Goal: Task Accomplishment & Management: Complete application form

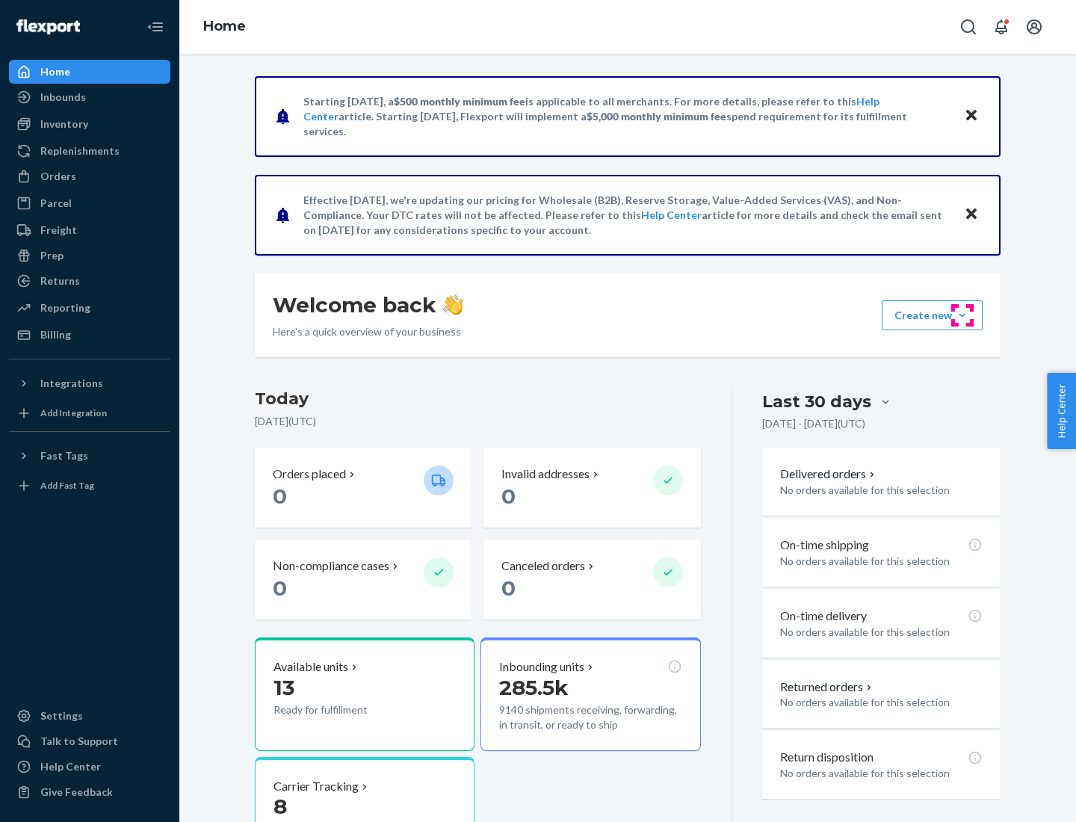
click at [962, 315] on button "Create new Create new inbound Create new order Create new product" at bounding box center [932, 315] width 101 height 30
click at [90, 97] on div "Inbounds" at bounding box center [89, 97] width 158 height 21
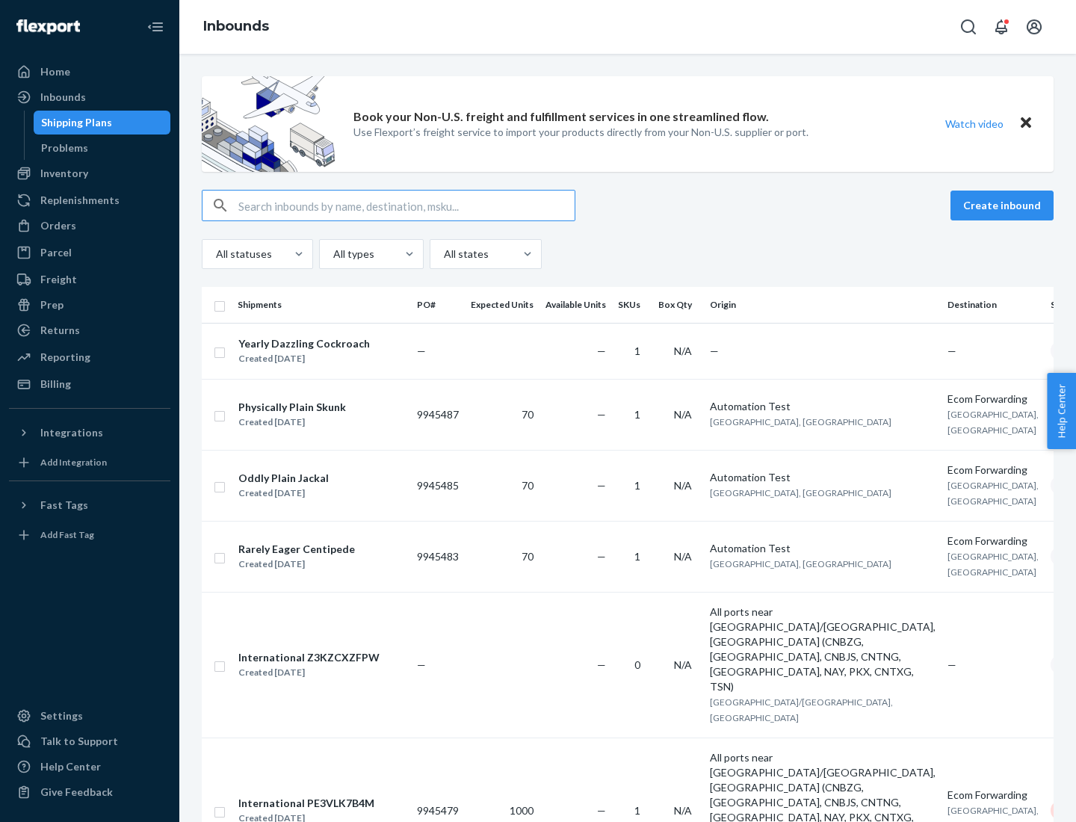
click at [1004, 205] on button "Create inbound" at bounding box center [1001, 206] width 103 height 30
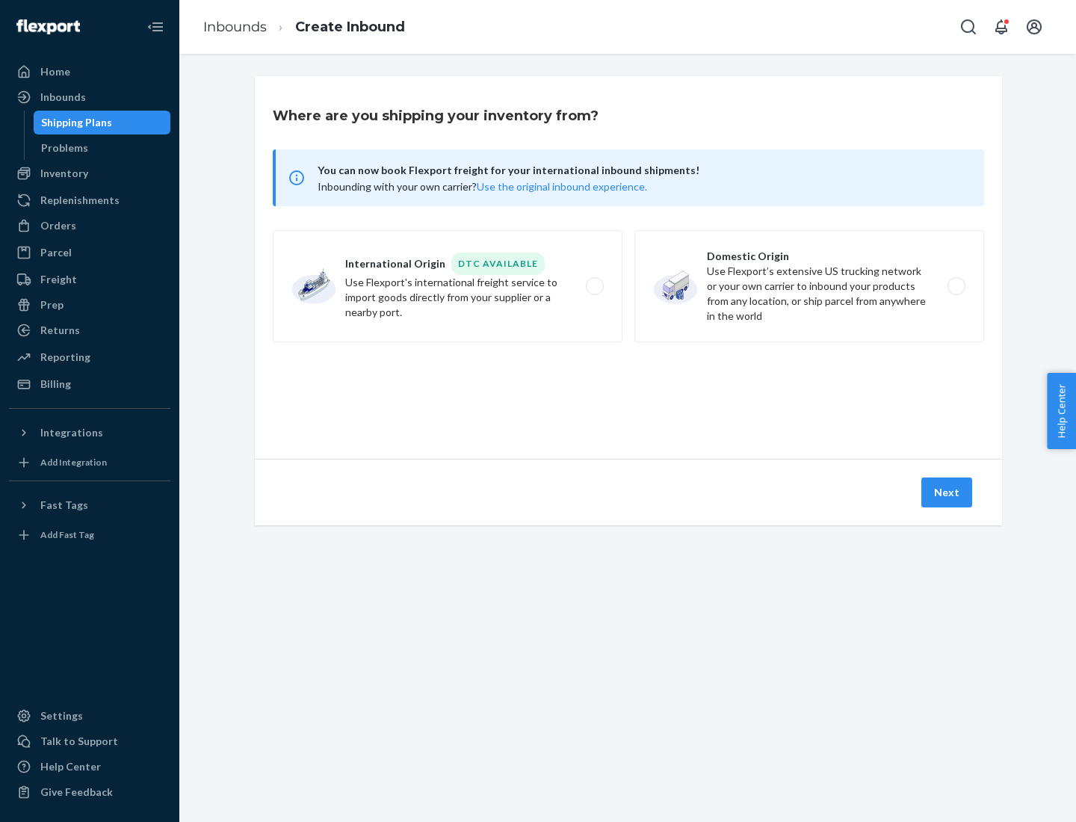
click at [809, 286] on label "Domestic Origin Use Flexport’s extensive US trucking network or your own carrie…" at bounding box center [809, 286] width 350 height 112
click at [956, 286] on input "Domestic Origin Use Flexport’s extensive US trucking network or your own carrie…" at bounding box center [961, 287] width 10 height 10
radio input "true"
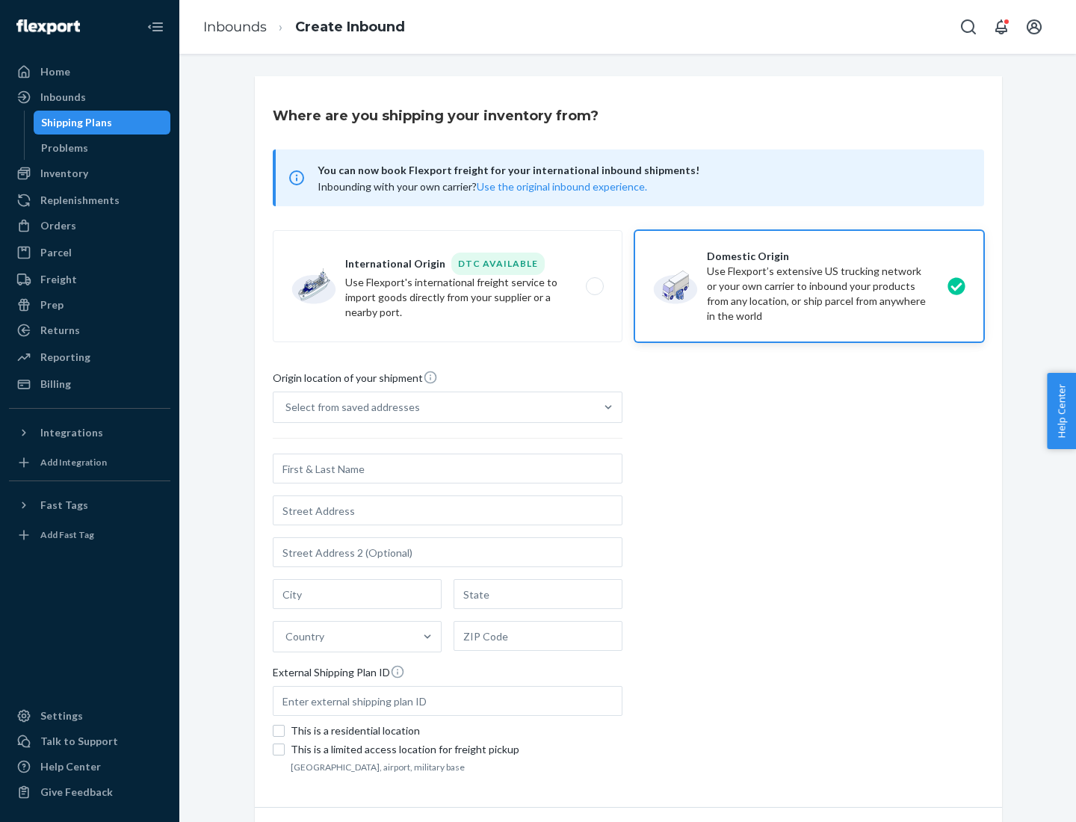
click at [349, 407] on div "Select from saved addresses" at bounding box center [352, 407] width 134 height 15
click at [287, 407] on input "Select from saved addresses" at bounding box center [285, 407] width 1 height 15
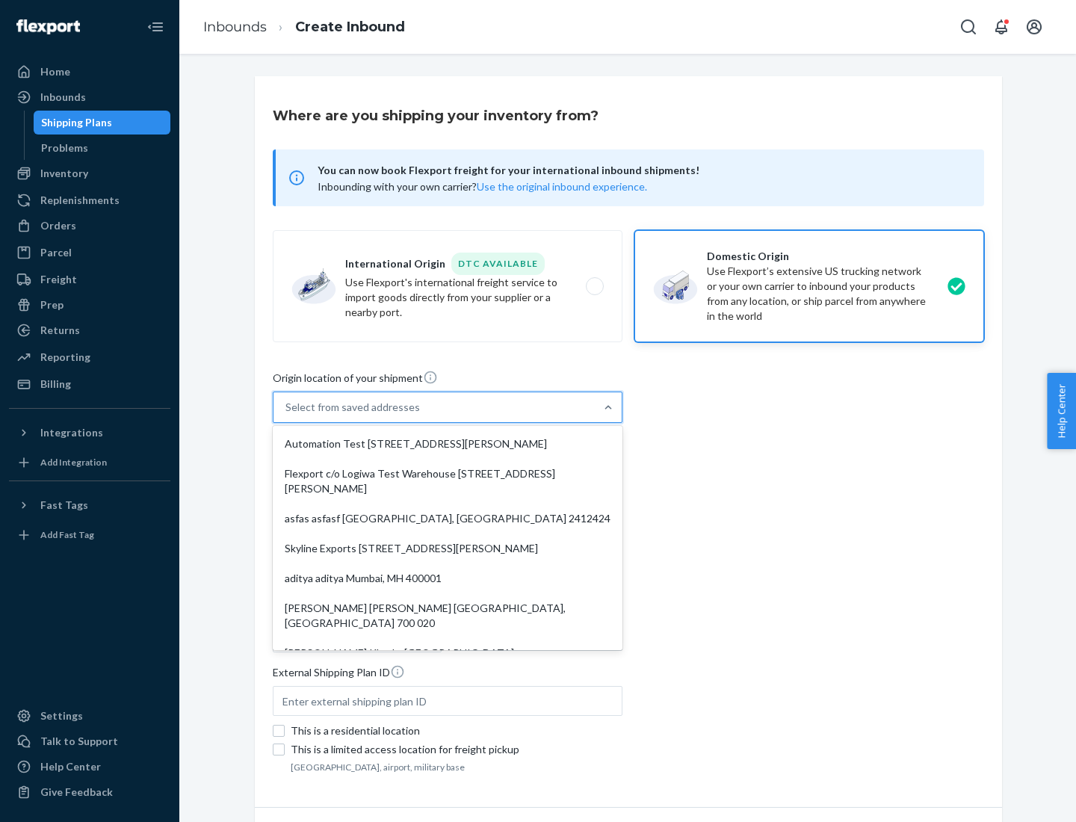
scroll to position [6, 0]
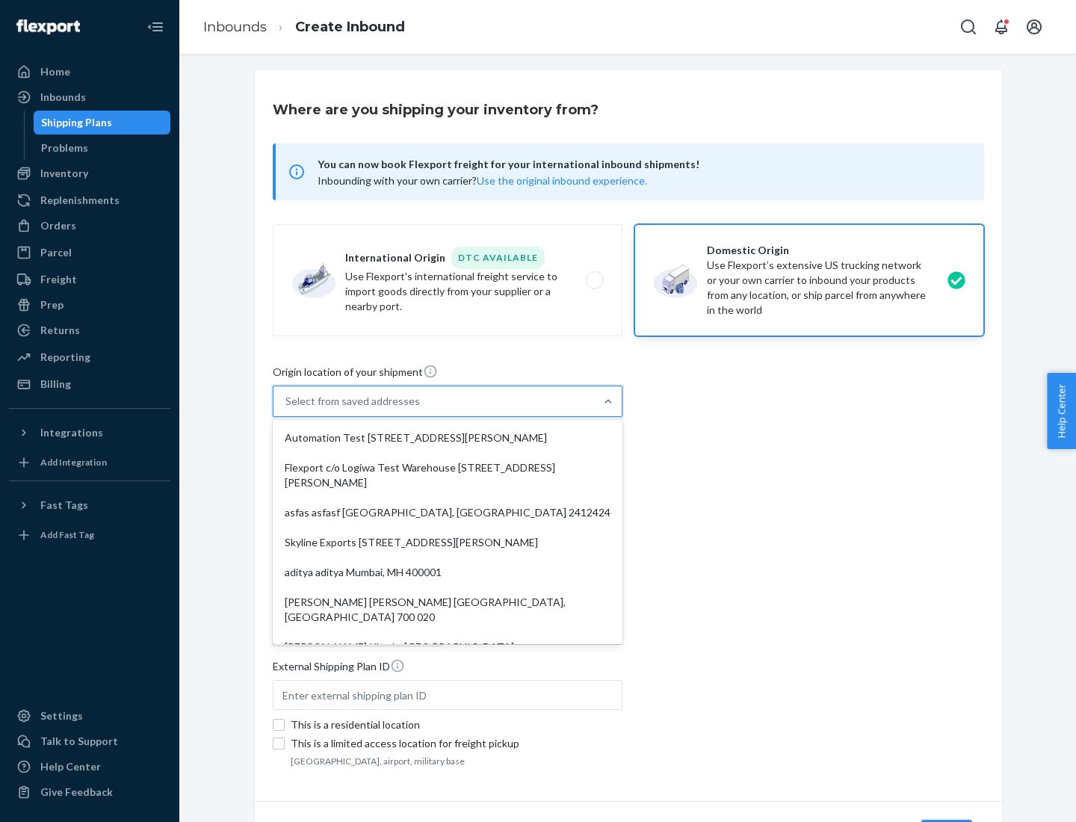
click at [448, 438] on div "Automation Test [STREET_ADDRESS][PERSON_NAME]" at bounding box center [448, 438] width 344 height 30
click at [287, 409] on input "option Automation Test [STREET_ADDRESS][PERSON_NAME]. 9 results available. Use …" at bounding box center [285, 401] width 1 height 15
type input "Automation Test"
type input "9th Floor"
type input "[GEOGRAPHIC_DATA]"
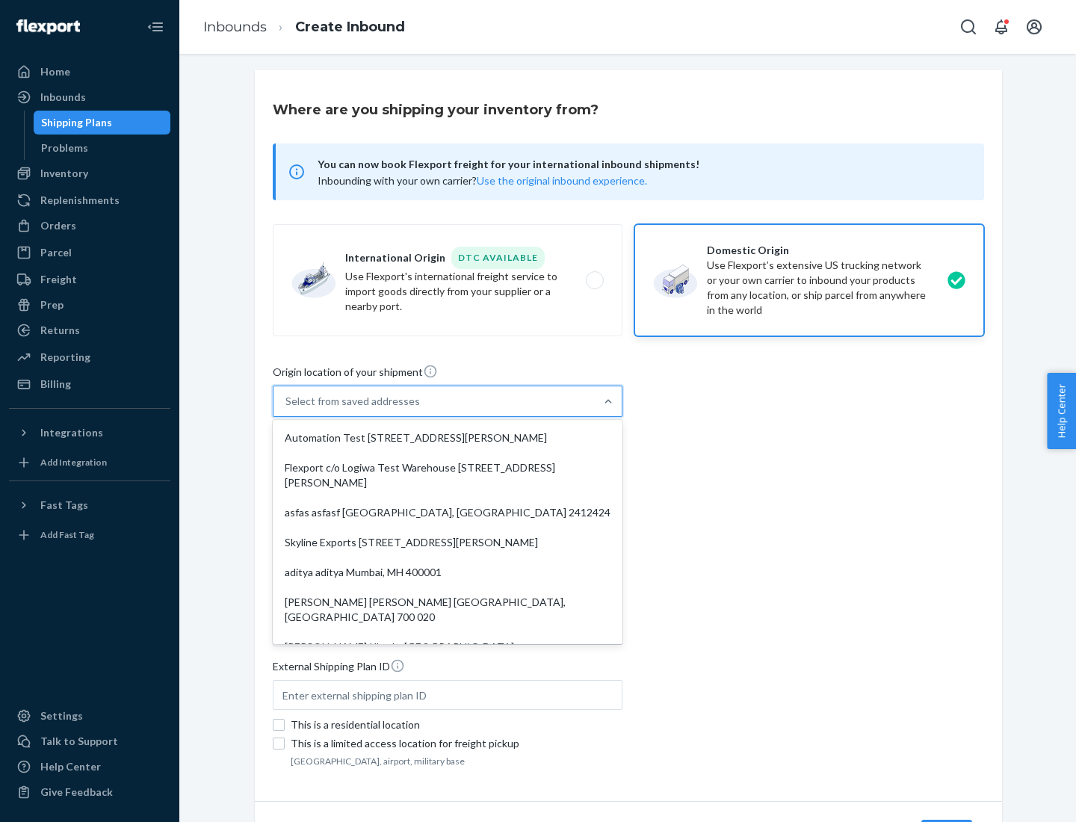
type input "CA"
type input "94104"
type input "[STREET_ADDRESS][PERSON_NAME]"
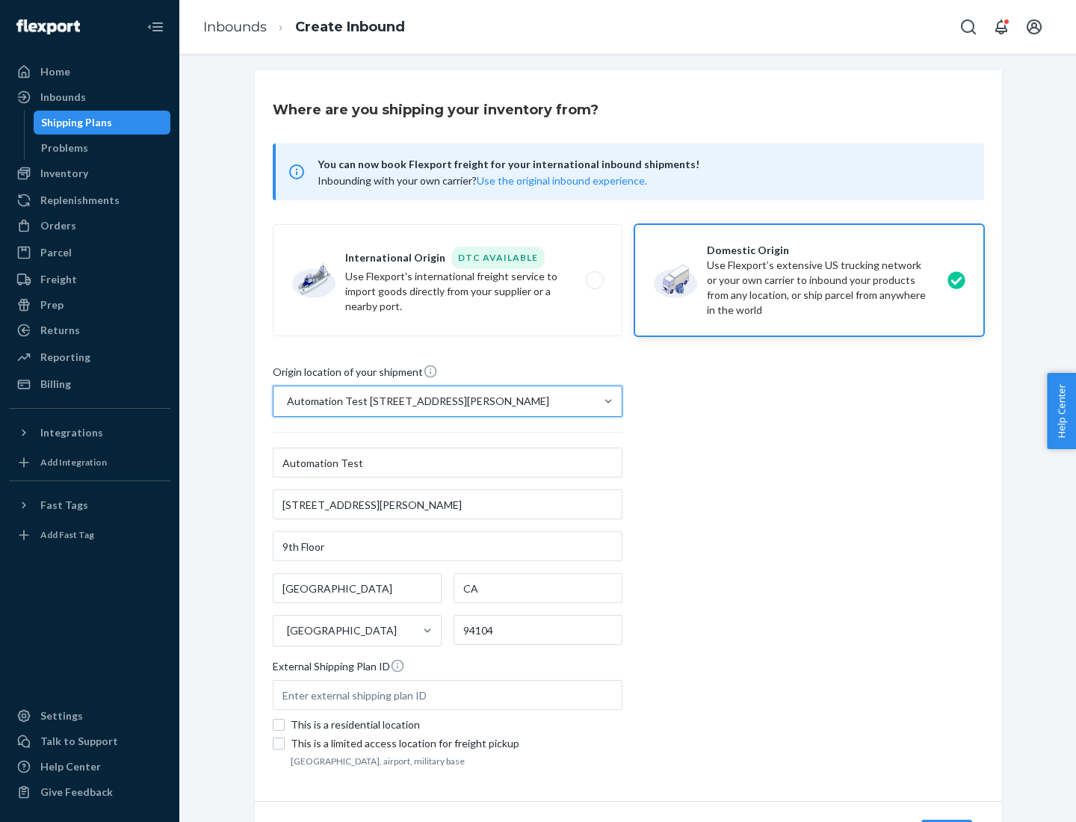
scroll to position [87, 0]
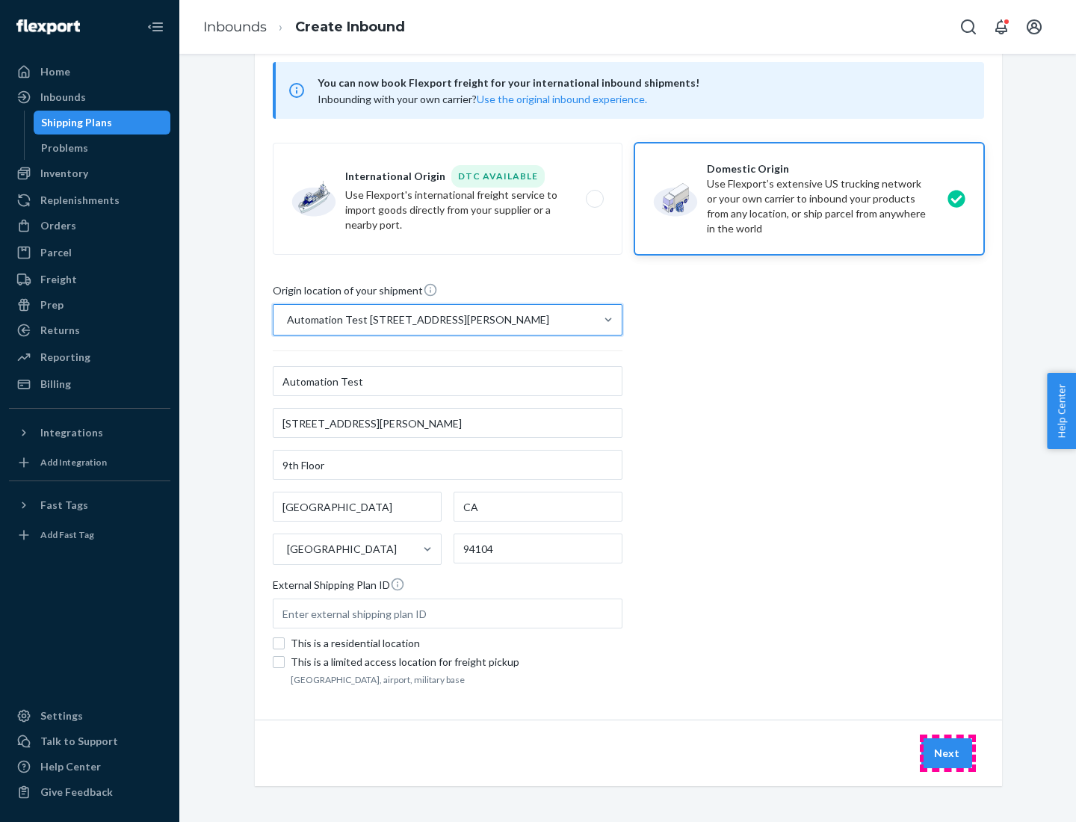
click at [947, 753] on button "Next" at bounding box center [946, 753] width 51 height 30
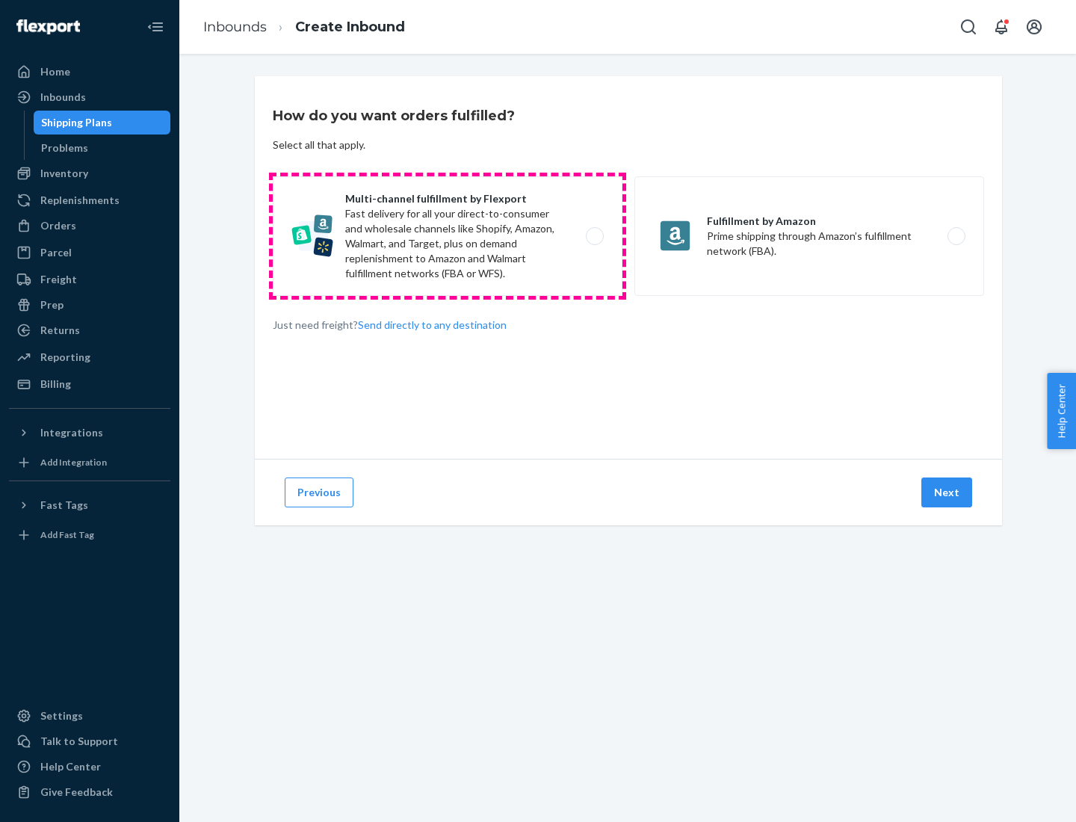
click at [448, 236] on label "Multi-channel fulfillment by Flexport Fast delivery for all your direct-to-cons…" at bounding box center [448, 236] width 350 height 120
click at [594, 236] on input "Multi-channel fulfillment by Flexport Fast delivery for all your direct-to-cons…" at bounding box center [599, 237] width 10 height 10
radio input "true"
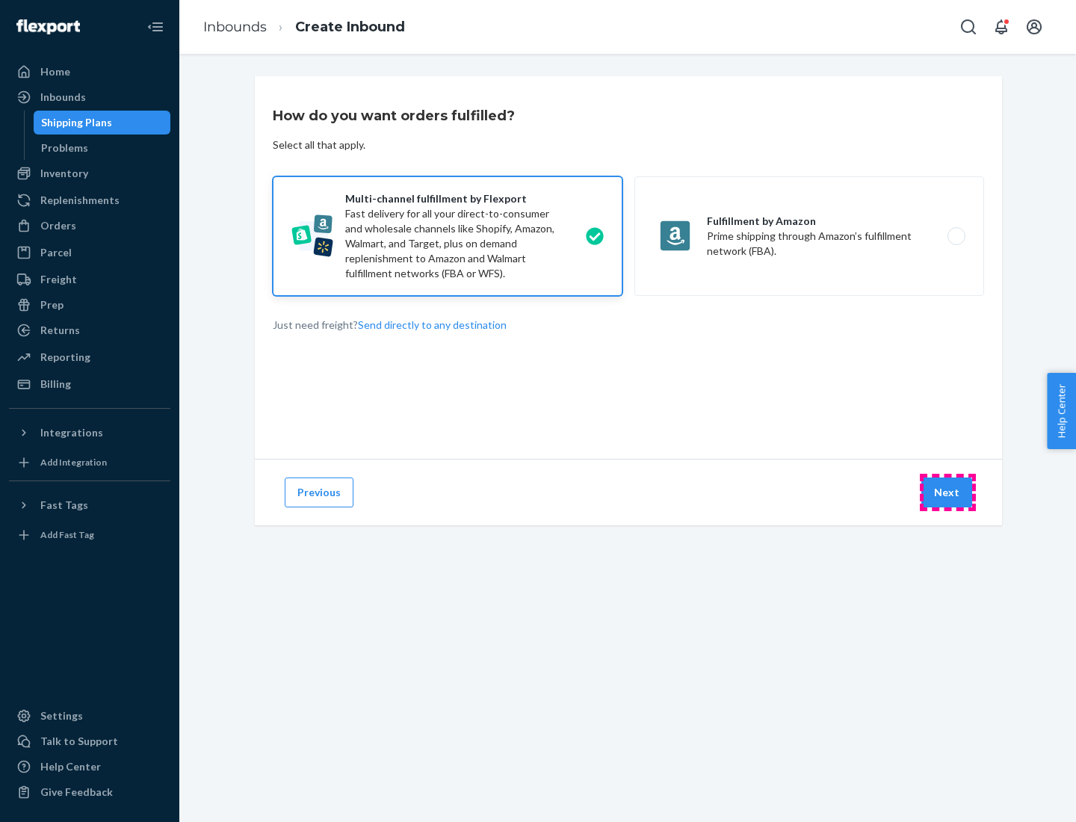
click at [947, 492] on button "Next" at bounding box center [946, 492] width 51 height 30
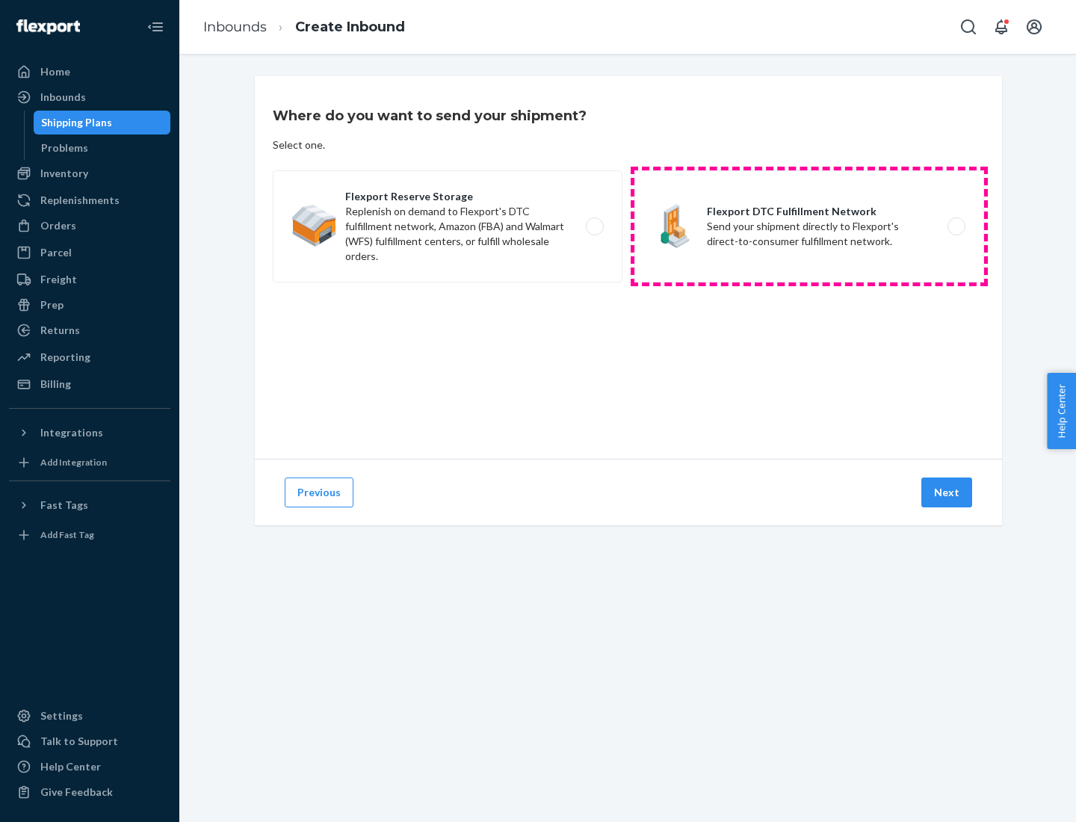
click at [809, 226] on label "Flexport DTC Fulfillment Network Send your shipment directly to Flexport's dire…" at bounding box center [809, 226] width 350 height 112
click at [956, 226] on input "Flexport DTC Fulfillment Network Send your shipment directly to Flexport's dire…" at bounding box center [961, 227] width 10 height 10
radio input "true"
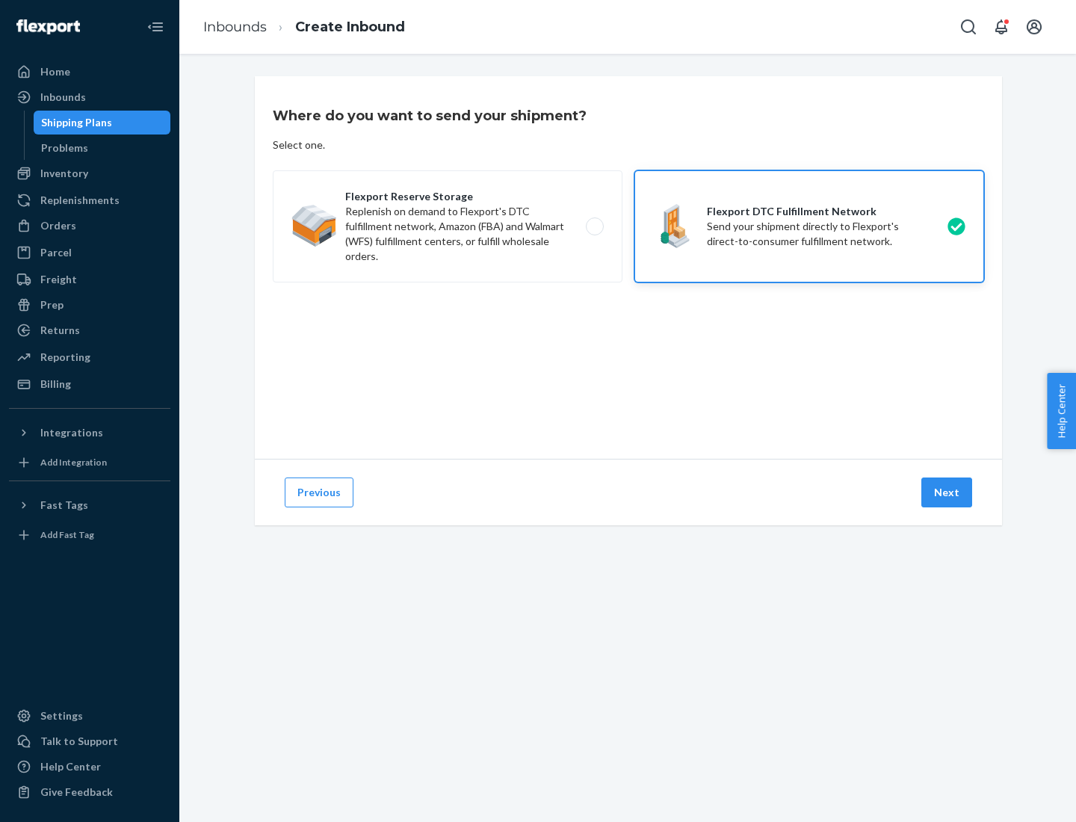
click at [947, 492] on button "Next" at bounding box center [946, 492] width 51 height 30
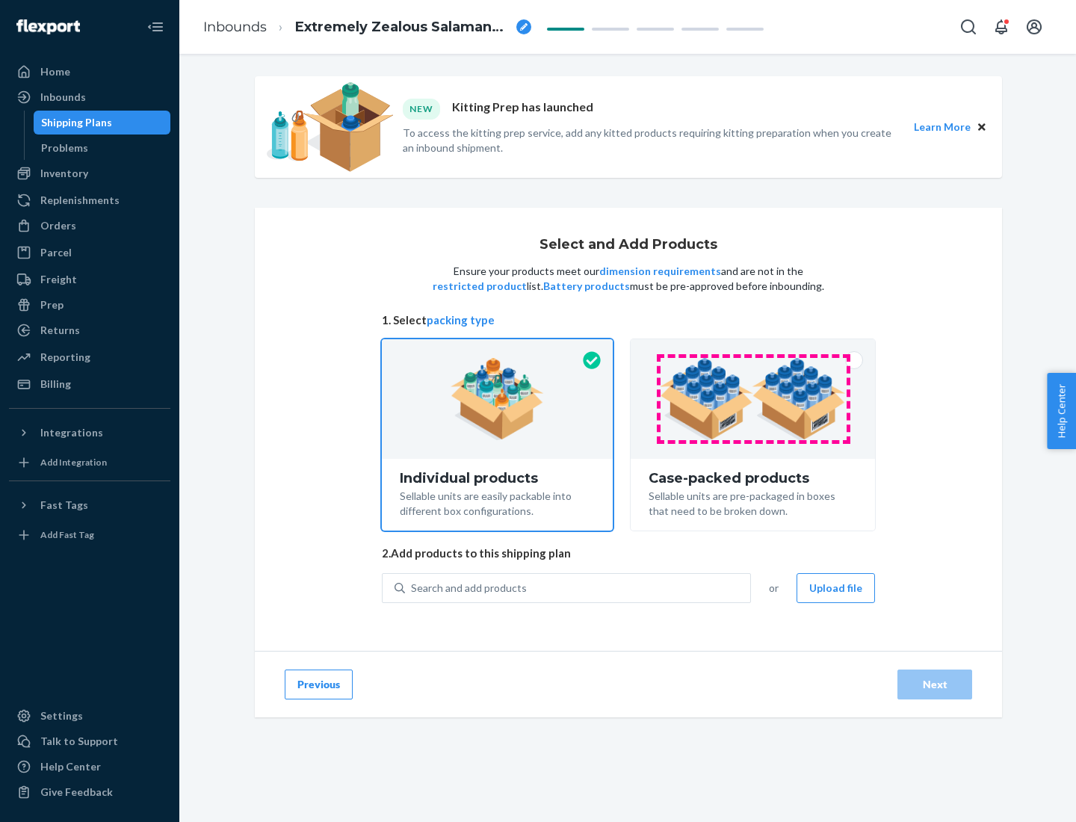
click at [753, 399] on img at bounding box center [753, 399] width 186 height 82
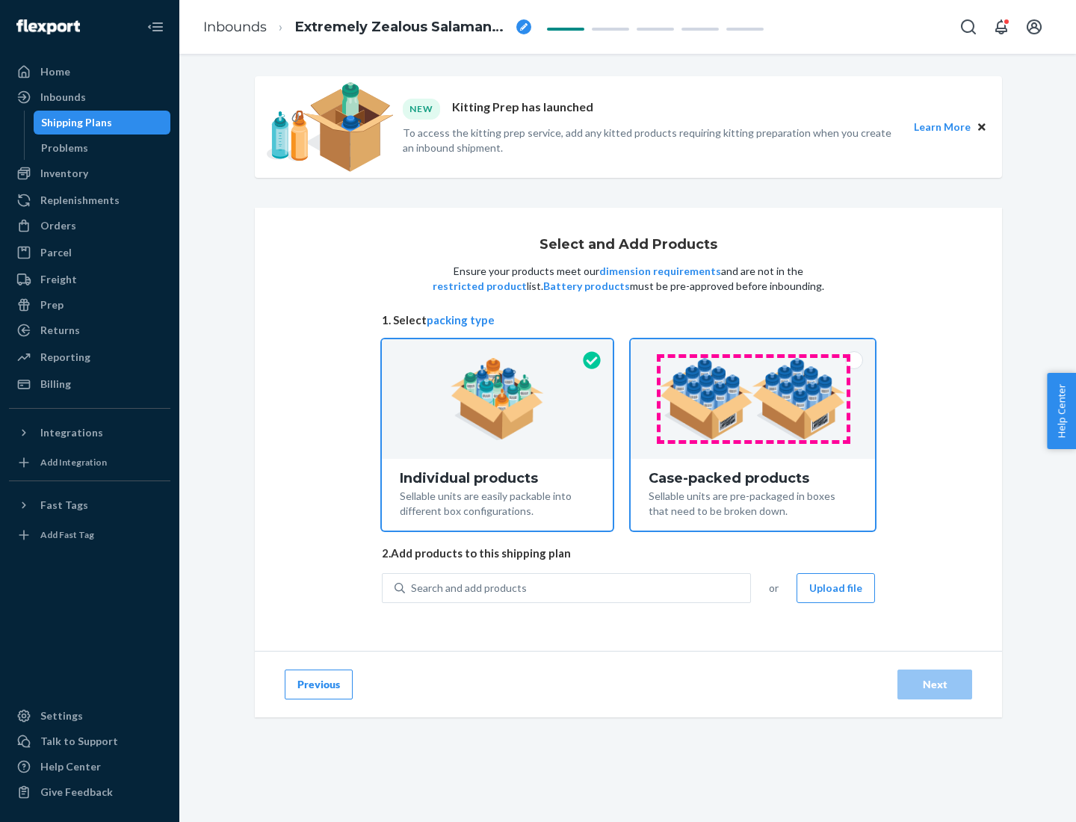
click at [753, 349] on input "Case-packed products Sellable units are pre-packaged in boxes that need to be b…" at bounding box center [753, 344] width 10 height 10
radio input "true"
radio input "false"
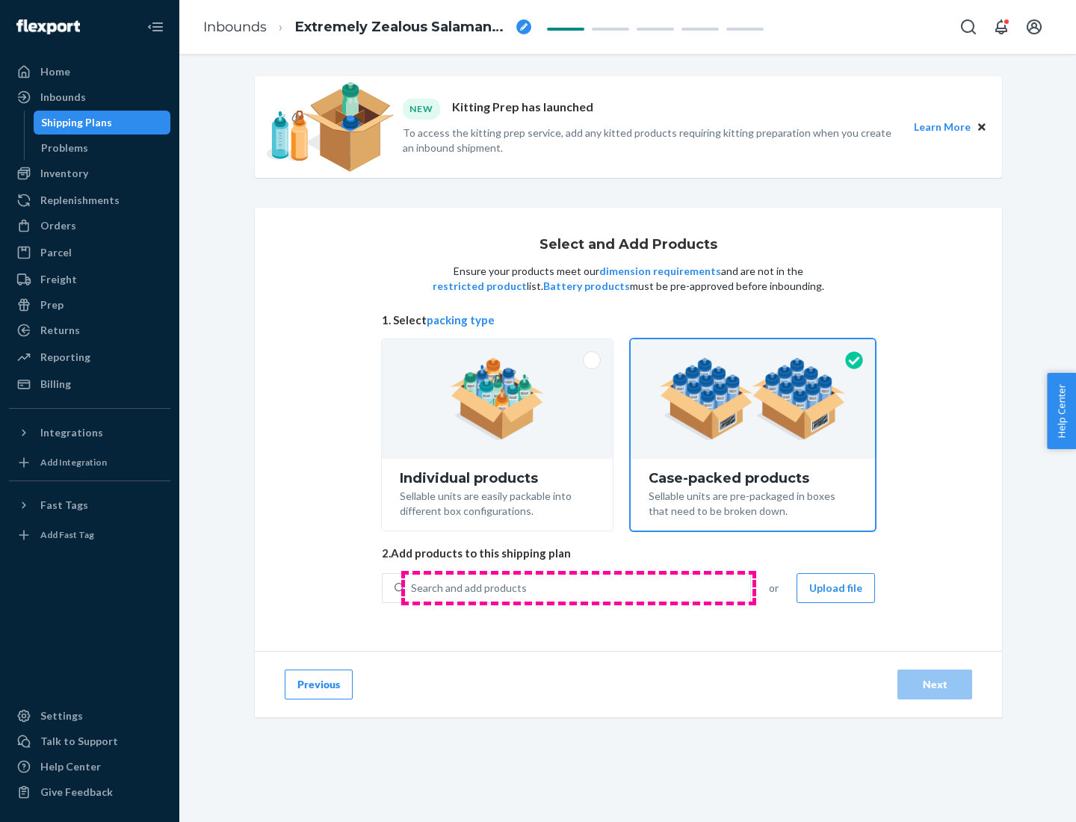
click at [578, 587] on div "Search and add products" at bounding box center [577, 588] width 345 height 27
click at [412, 587] on input "Search and add products" at bounding box center [411, 588] width 1 height 15
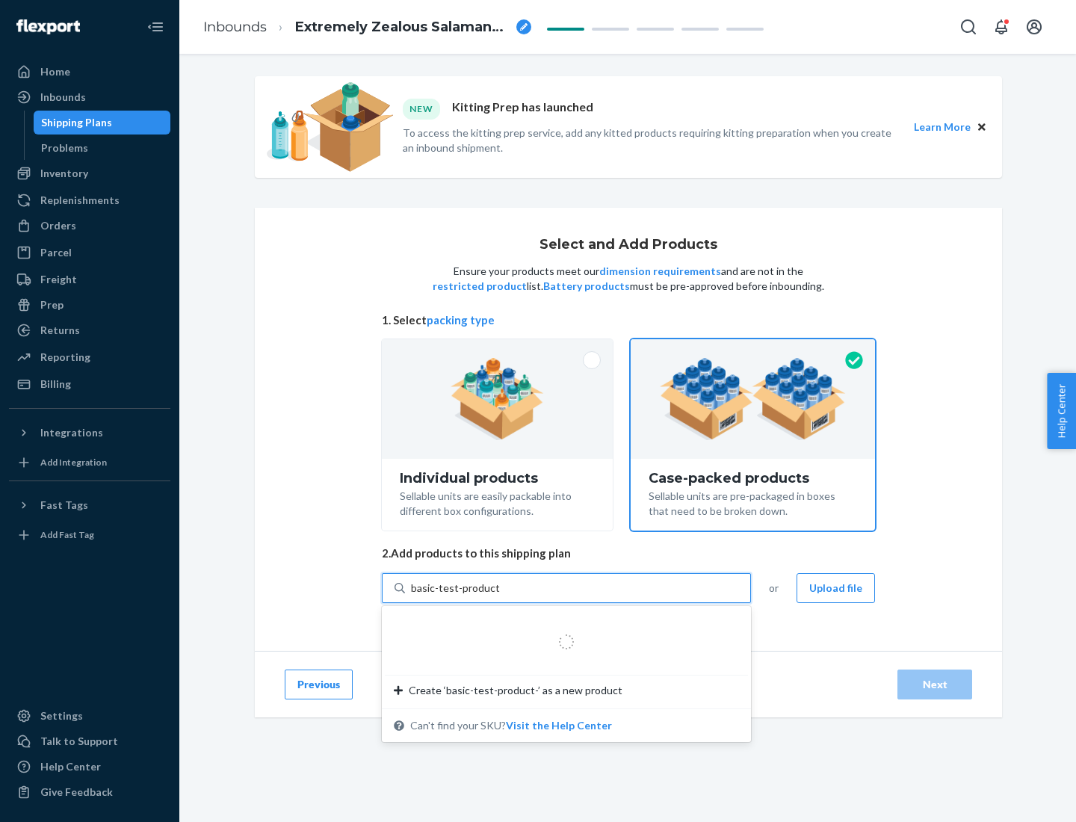
type input "basic-test-product-1"
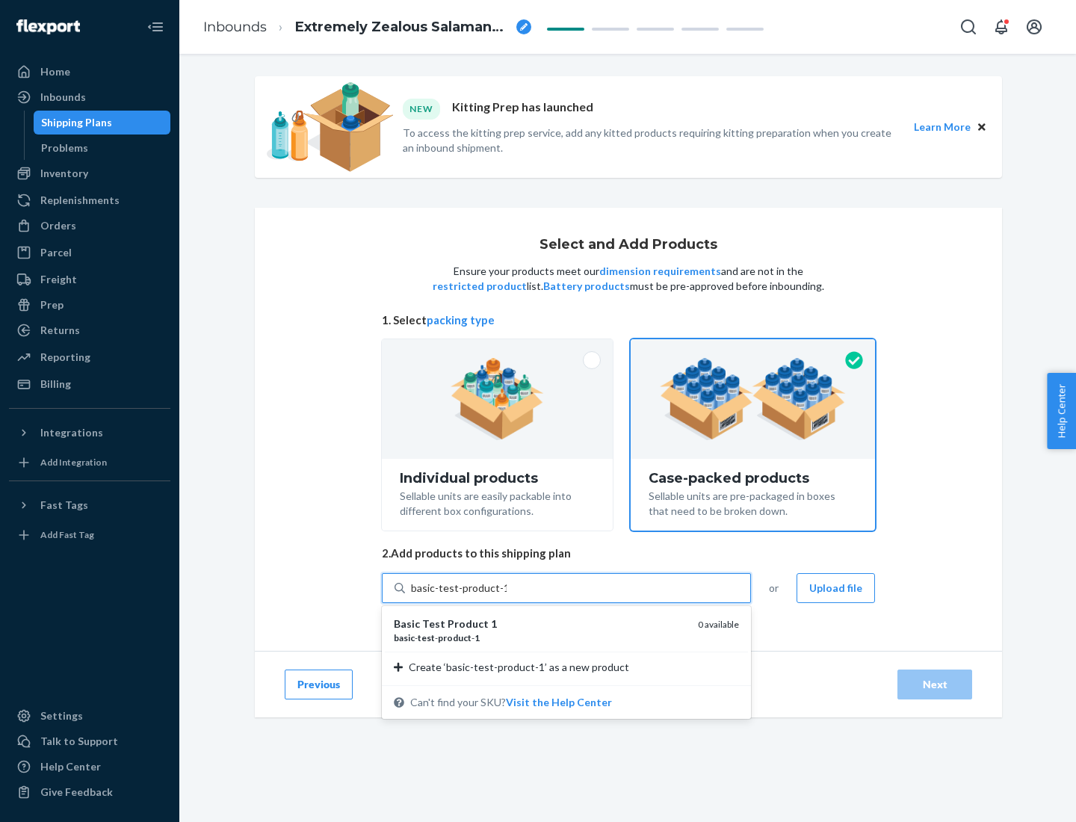
click at [540, 637] on div "basic - test - product - 1" at bounding box center [540, 637] width 292 height 13
click at [507, 595] on input "basic-test-product-1" at bounding box center [459, 588] width 96 height 15
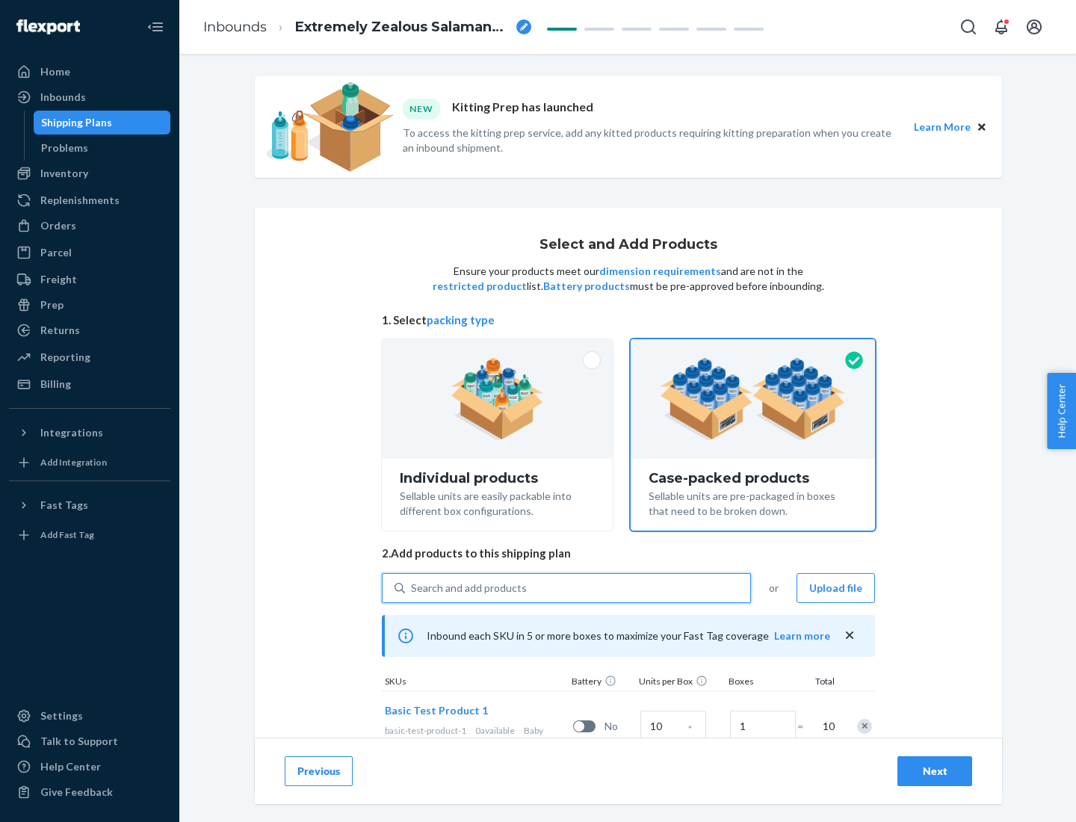
scroll to position [54, 0]
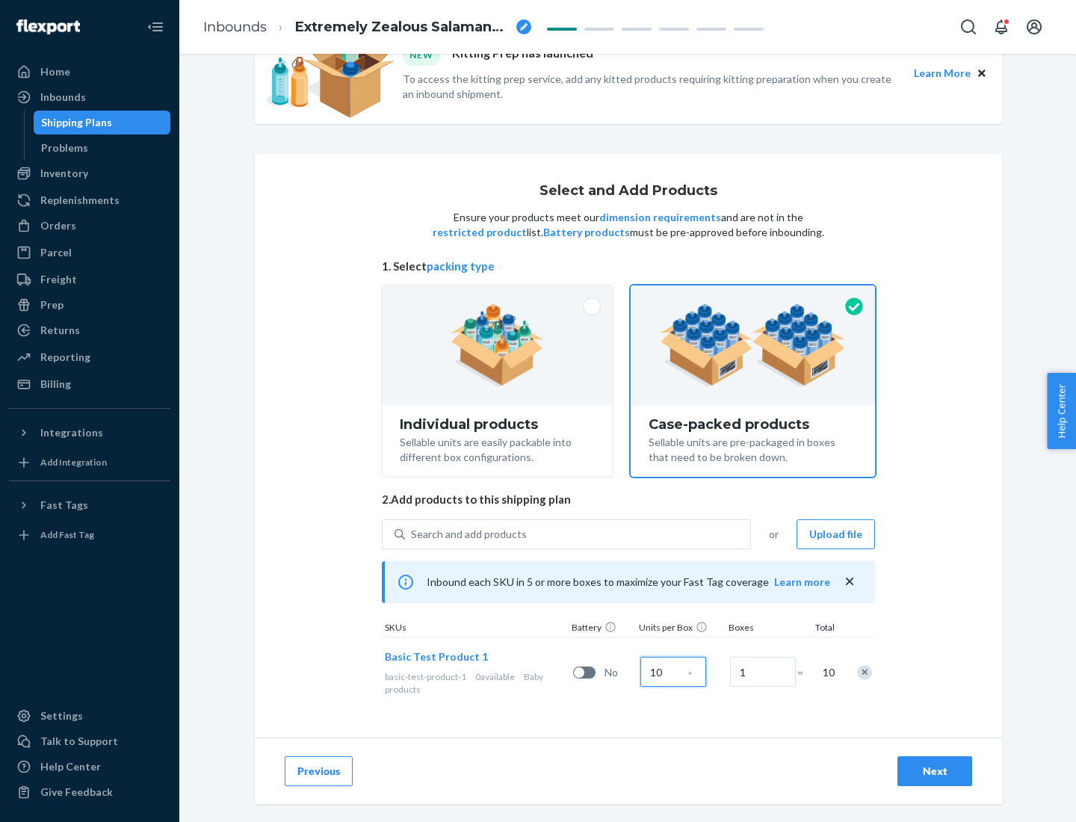
type input "10"
type input "7"
click at [935, 771] on div "Next" at bounding box center [934, 771] width 49 height 15
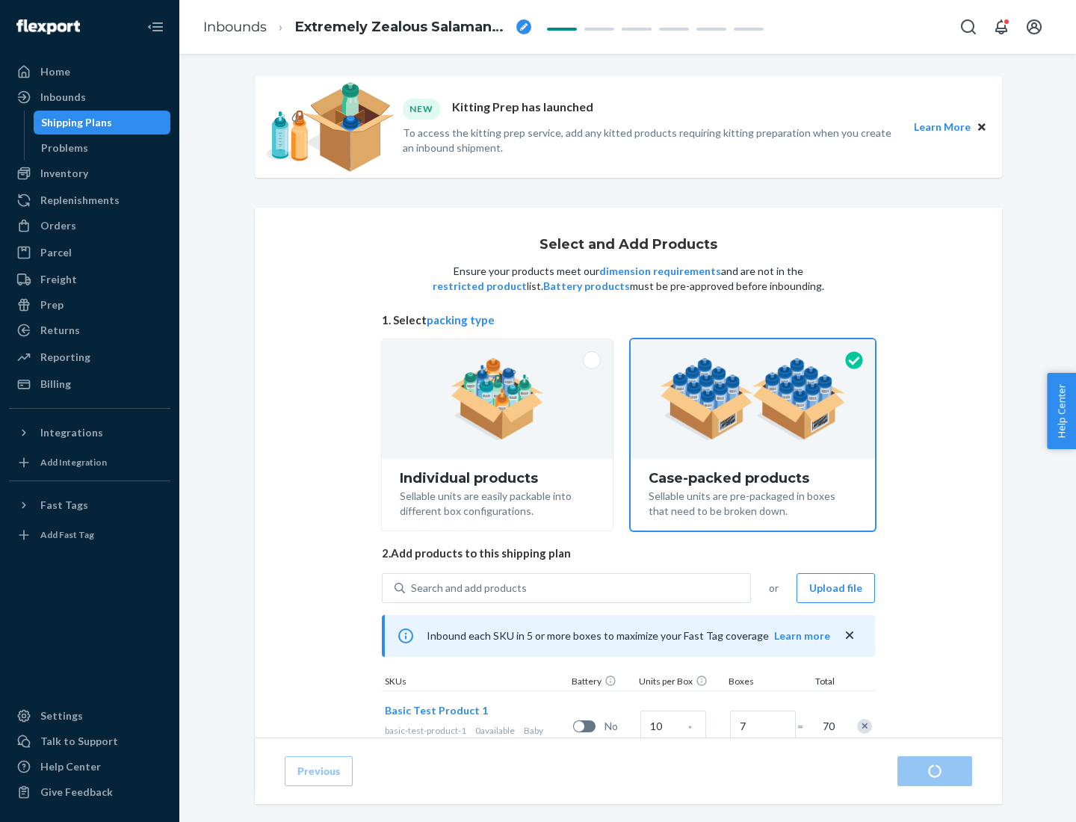
radio input "true"
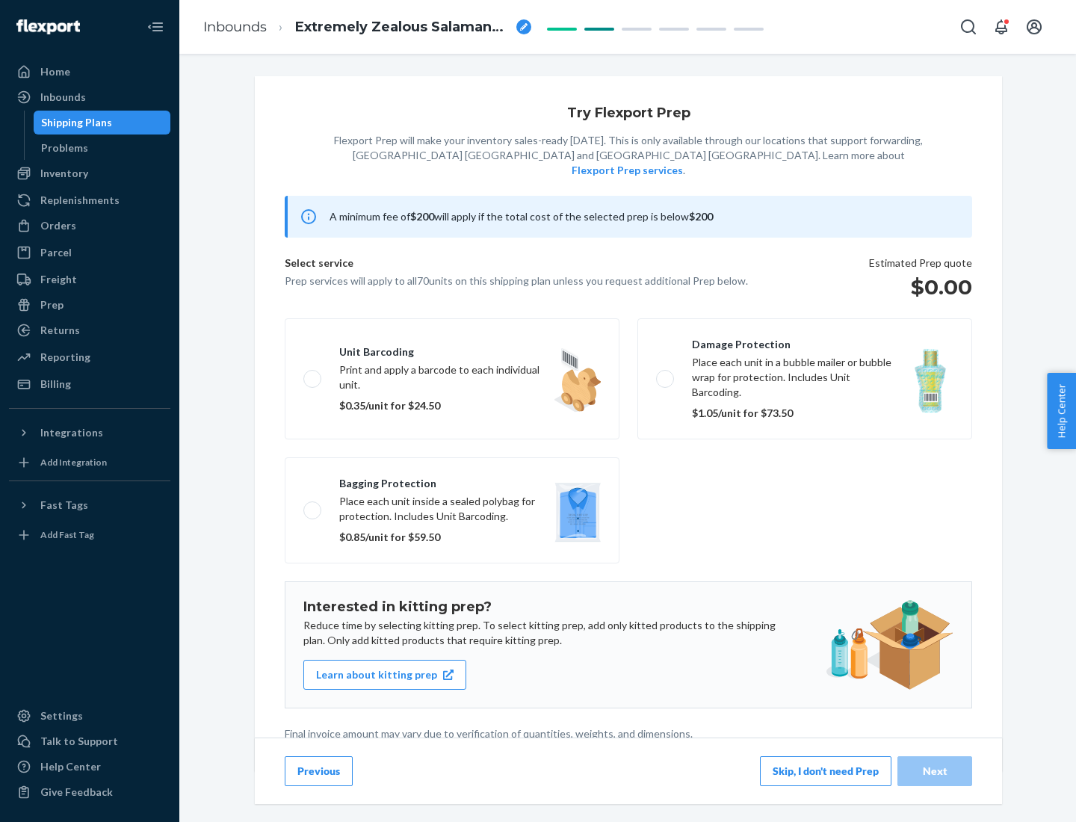
scroll to position [4, 0]
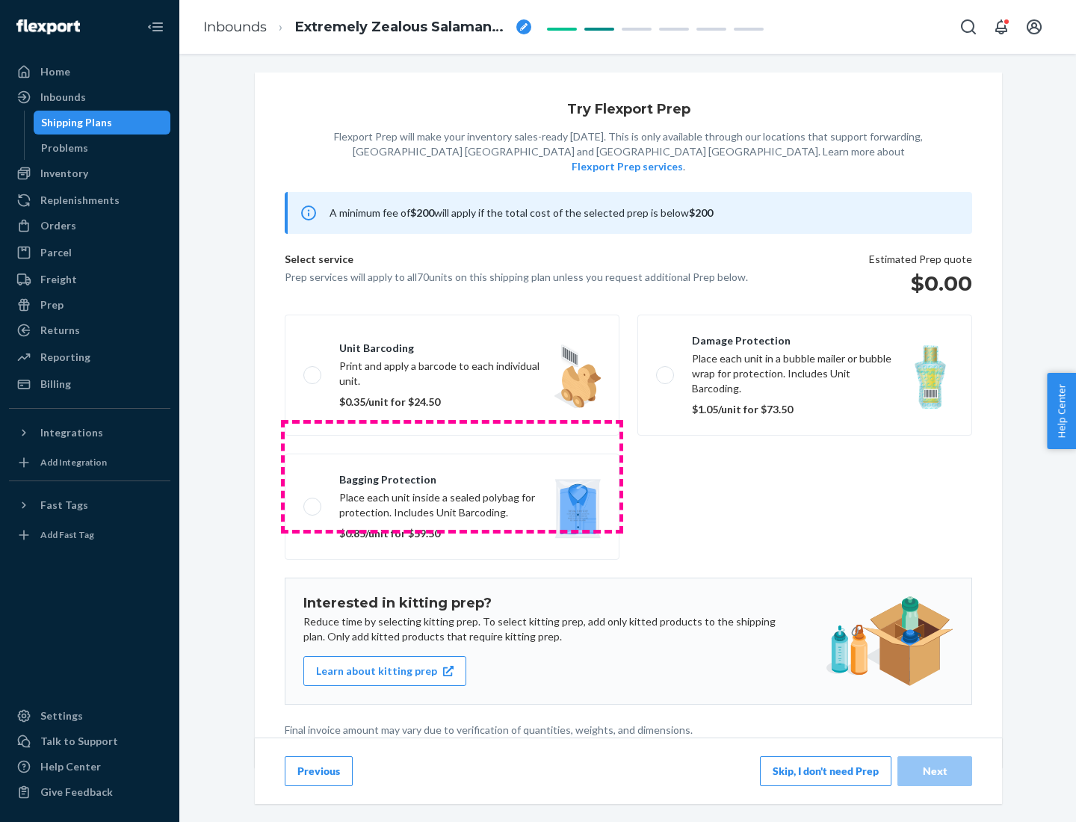
click at [452, 476] on label "Bagging protection Place each unit inside a sealed polybag for protection. Incl…" at bounding box center [452, 507] width 335 height 106
click at [313, 501] on input "Bagging protection Place each unit inside a sealed polybag for protection. Incl…" at bounding box center [308, 506] width 10 height 10
checkbox input "true"
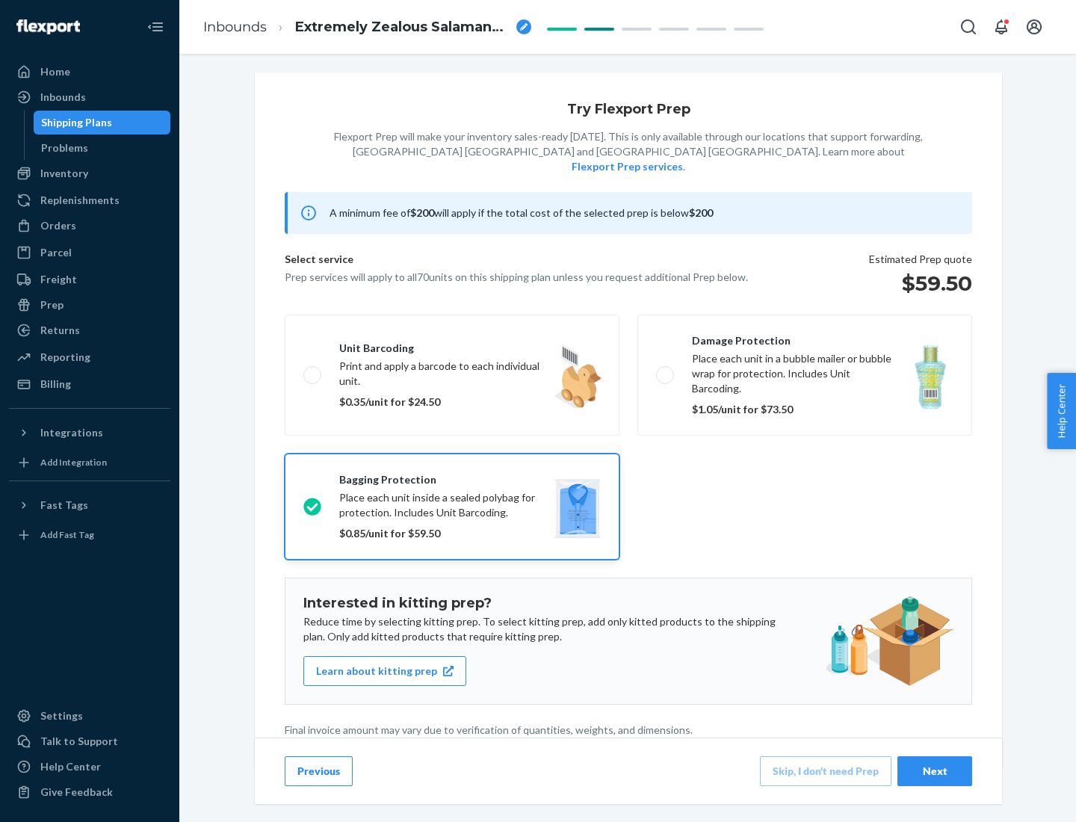
click at [935, 770] on div "Next" at bounding box center [934, 771] width 49 height 15
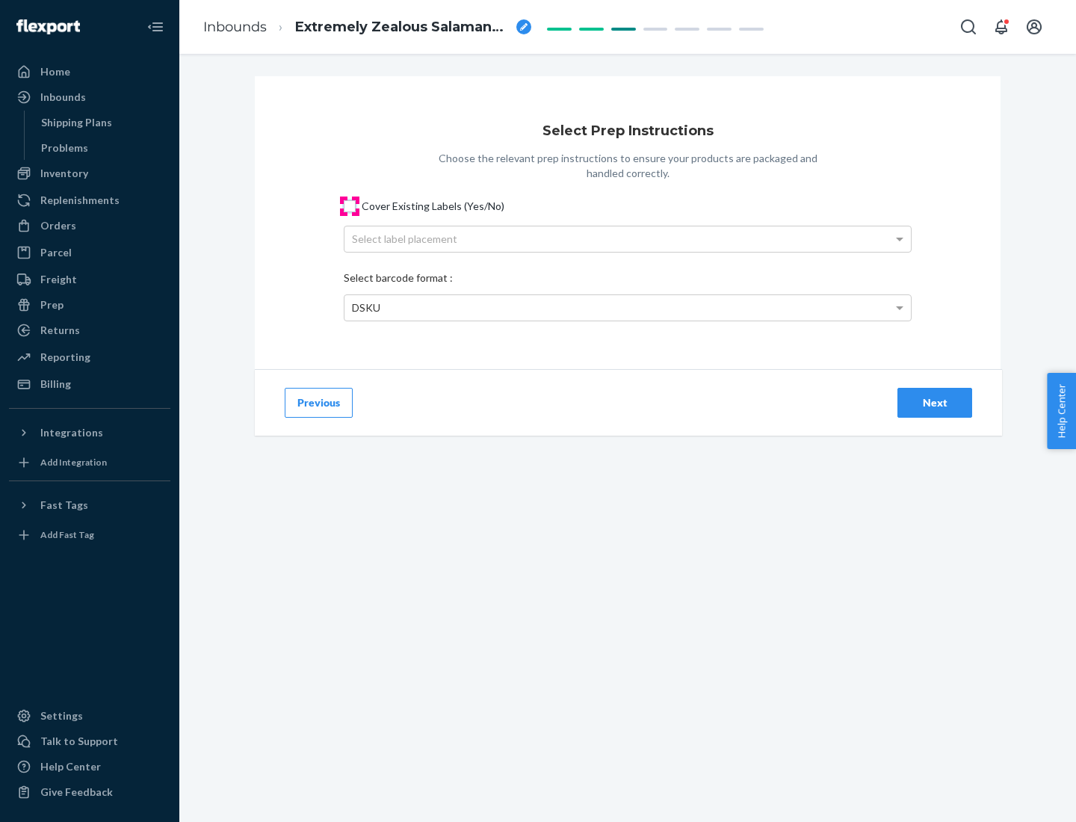
click at [350, 205] on input "Cover Existing Labels (Yes/No)" at bounding box center [350, 206] width 12 height 12
checkbox input "true"
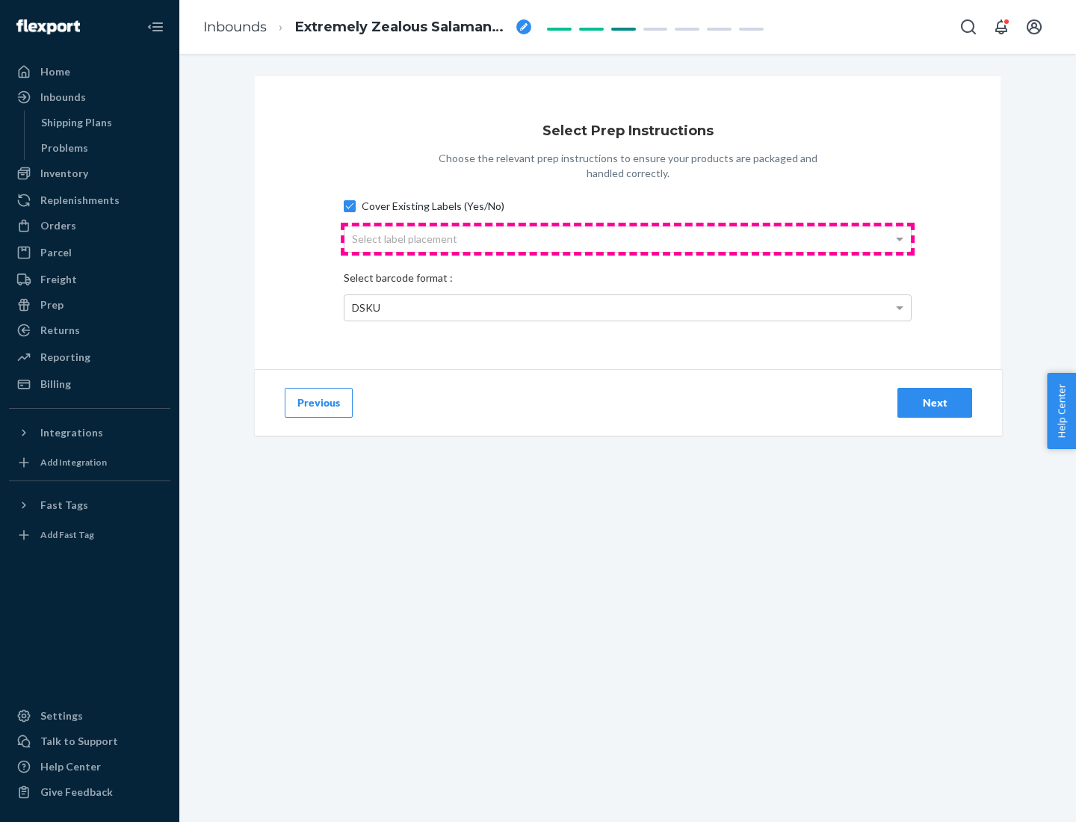
click at [628, 238] on div "Select label placement" at bounding box center [627, 238] width 566 height 25
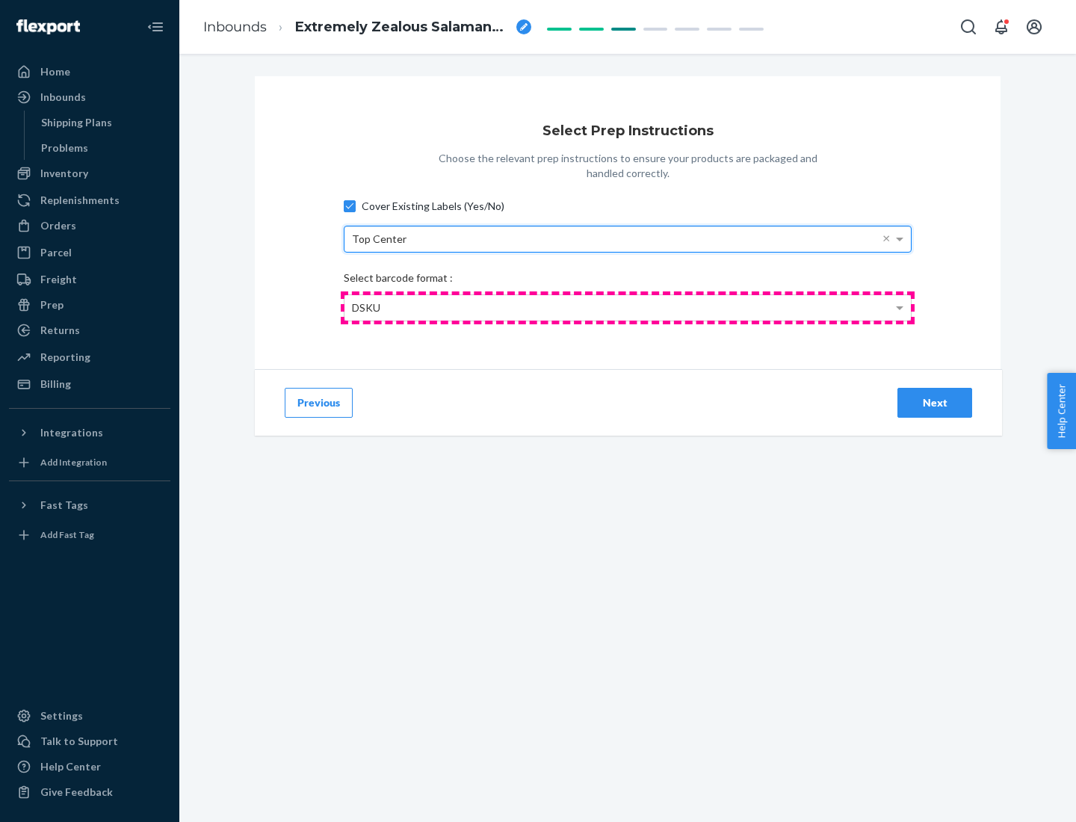
click at [628, 307] on div "DSKU" at bounding box center [627, 307] width 566 height 25
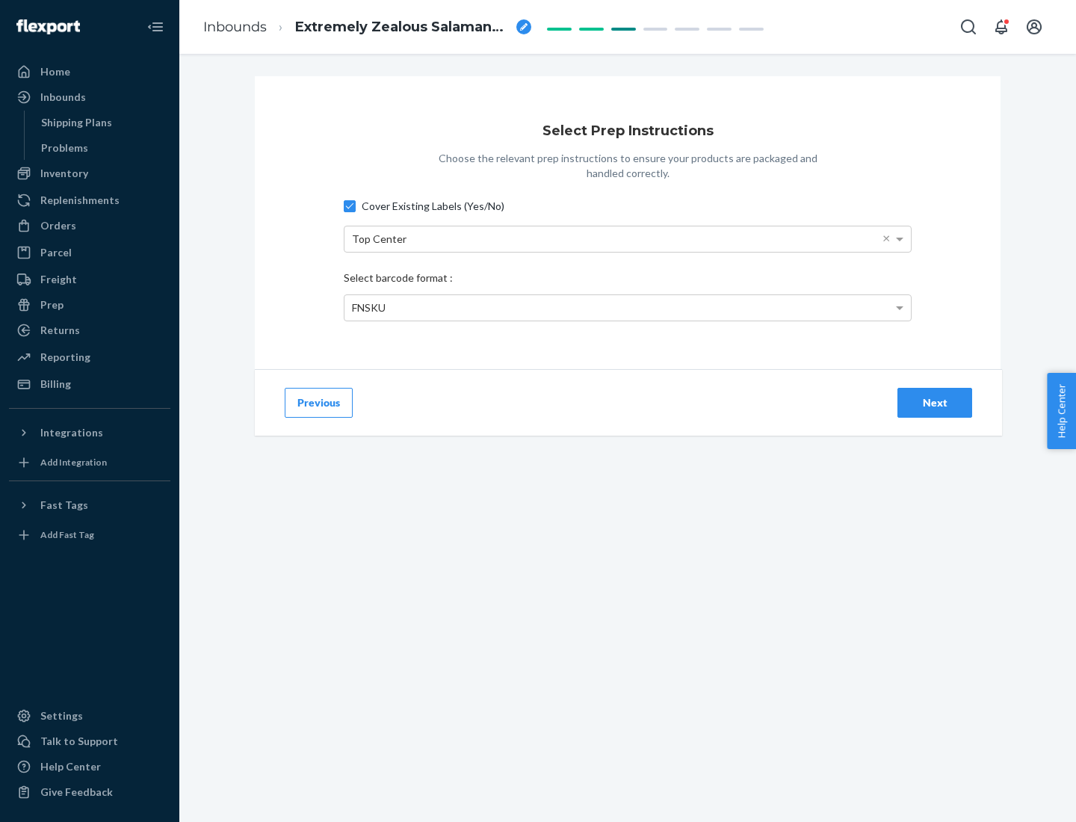
click at [935, 402] on div "Next" at bounding box center [934, 402] width 49 height 15
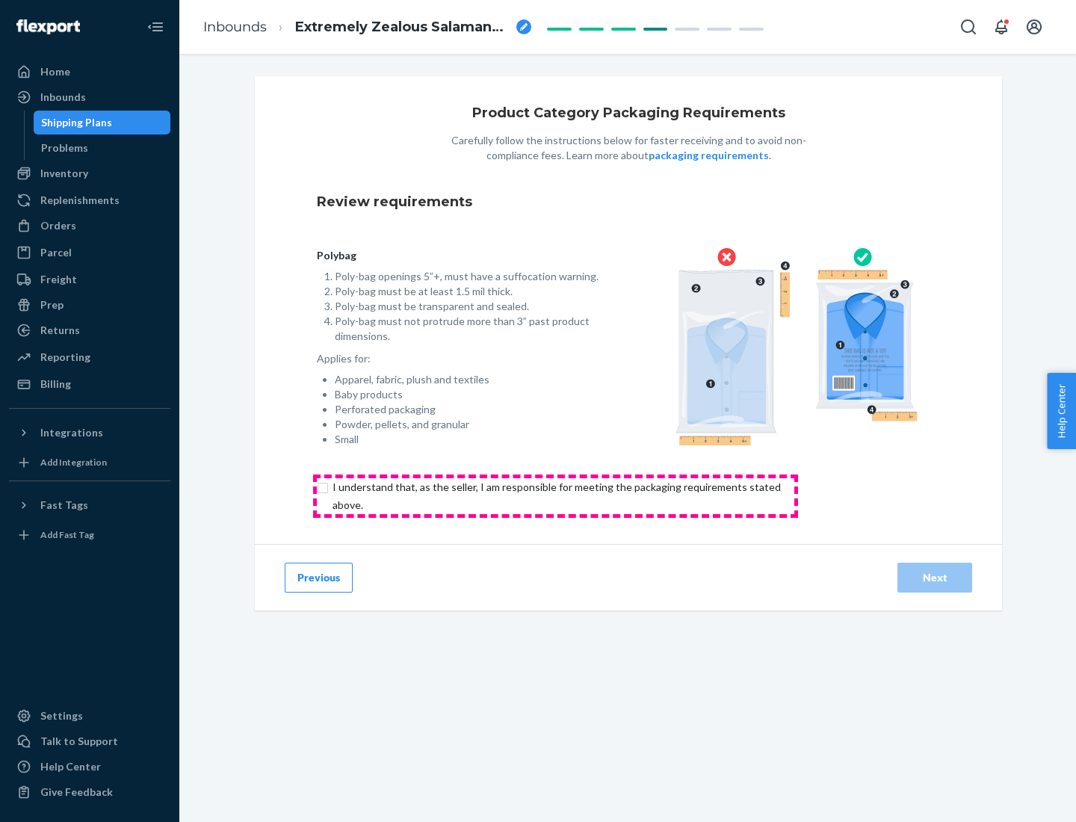
click at [555, 495] on input "checkbox" at bounding box center [565, 496] width 497 height 36
checkbox input "true"
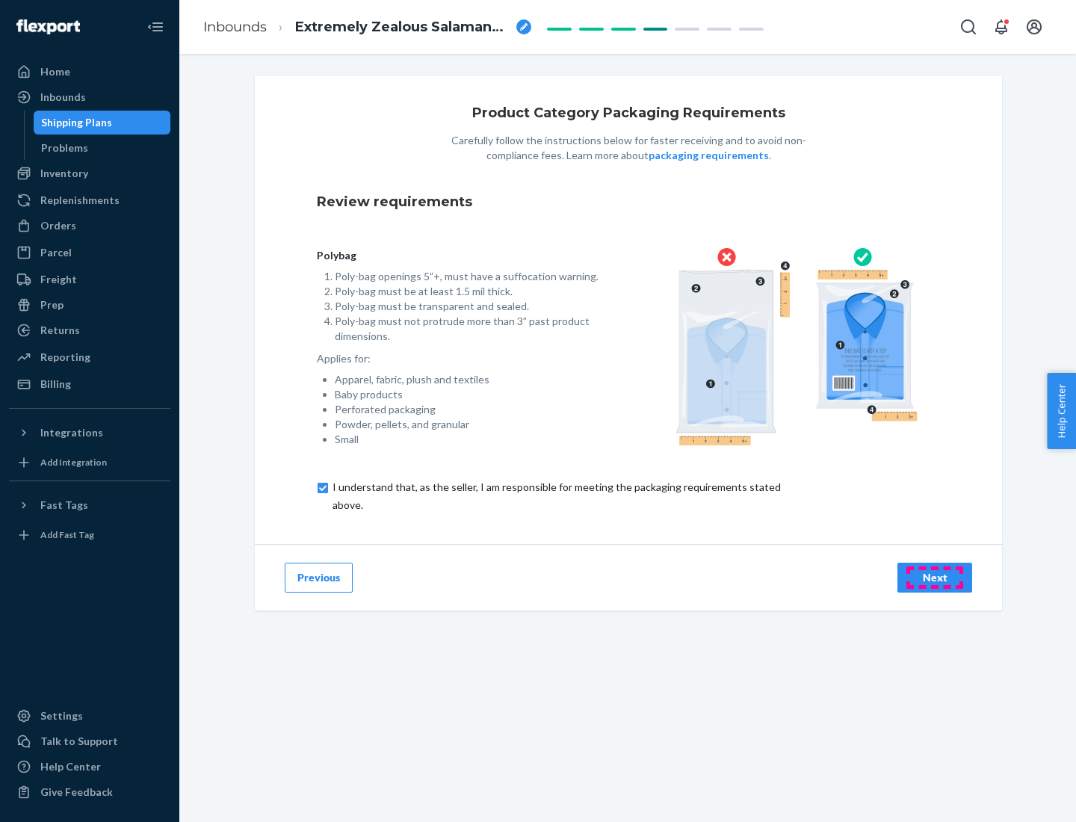
click at [935, 577] on div "Next" at bounding box center [934, 577] width 49 height 15
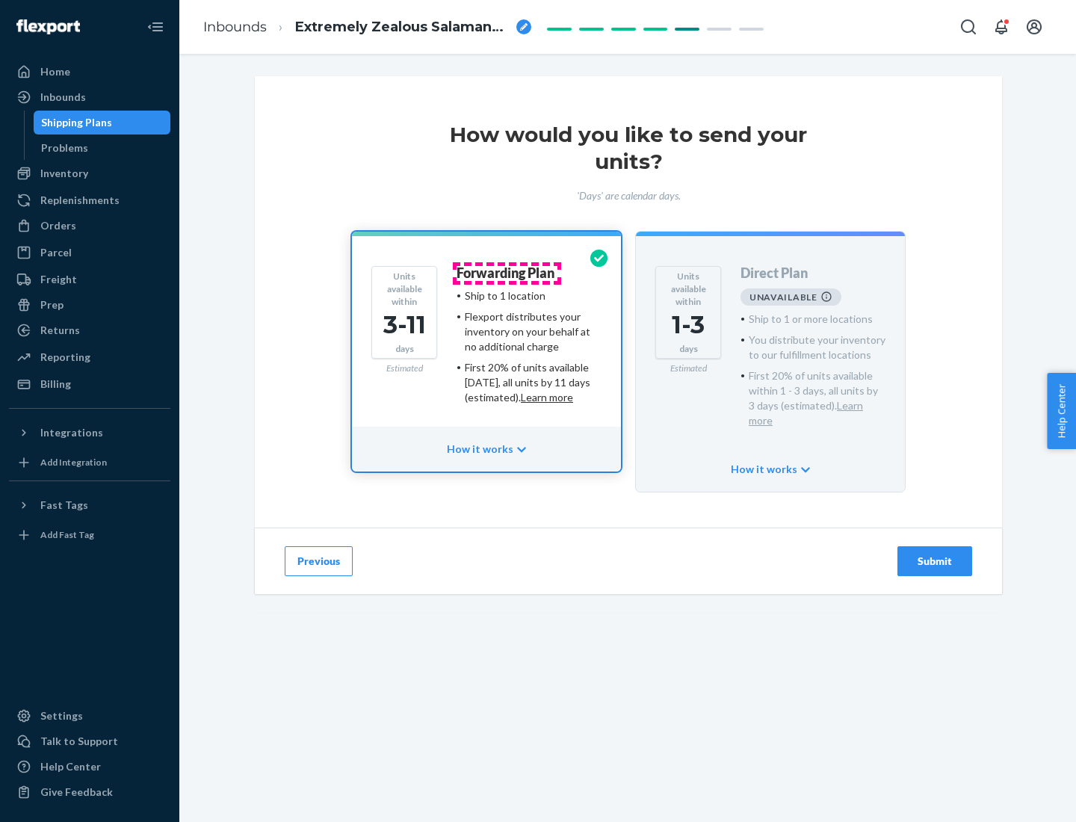
click at [507, 273] on h4 "Forwarding Plan" at bounding box center [506, 273] width 98 height 15
click at [935, 554] on div "Submit" at bounding box center [934, 561] width 49 height 15
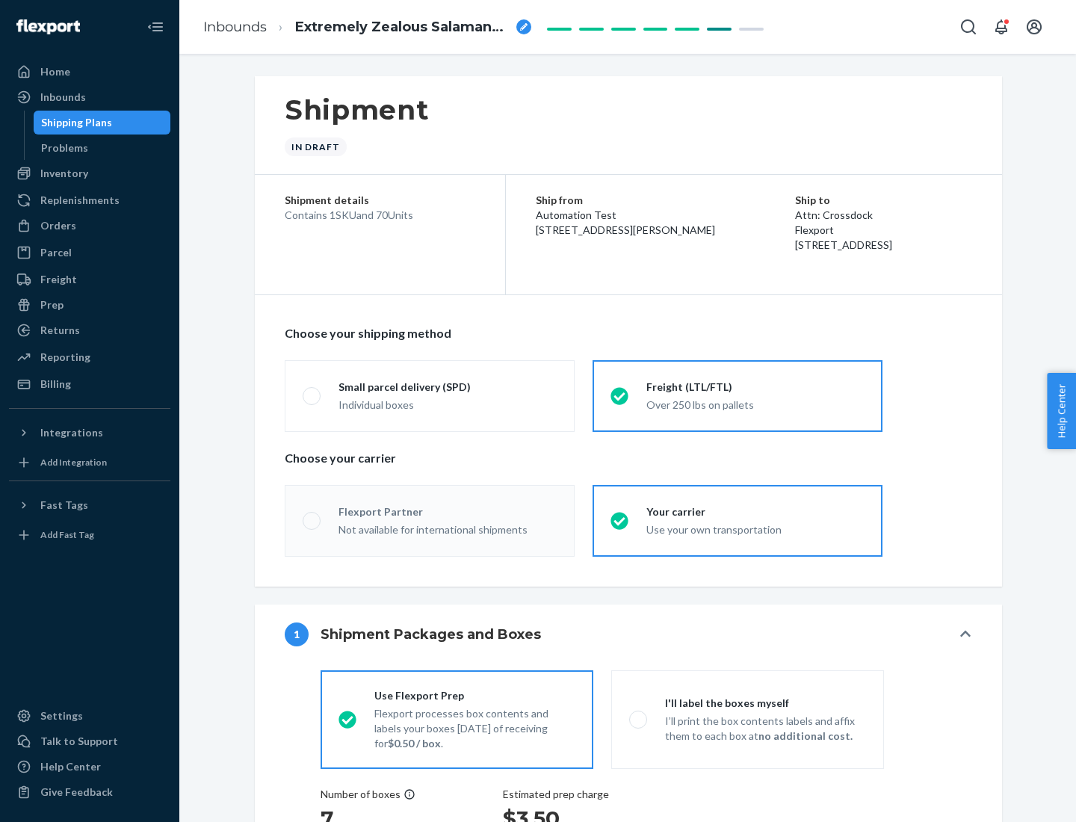
radio input "true"
radio input "false"
radio input "true"
radio input "false"
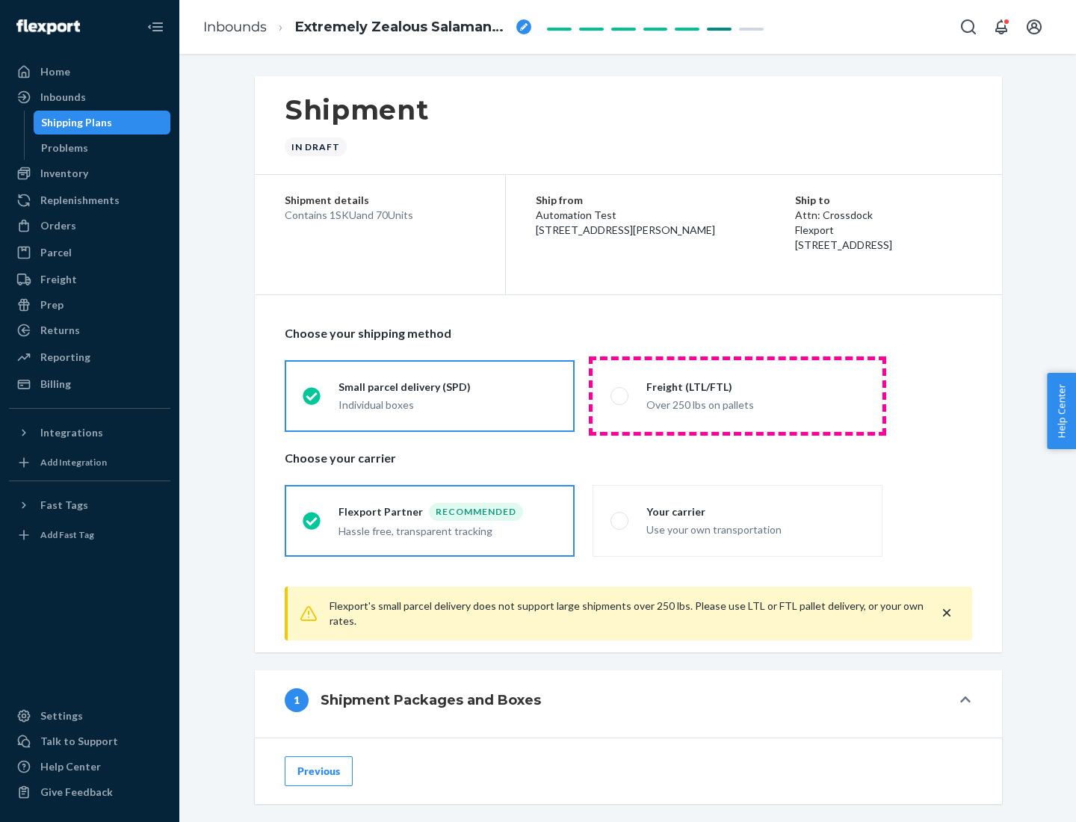
click at [737, 395] on div "Over 250 lbs on pallets" at bounding box center [755, 403] width 218 height 18
click at [620, 395] on input "Freight (LTL/FTL) Over 250 lbs on pallets" at bounding box center [615, 396] width 10 height 10
radio input "true"
radio input "false"
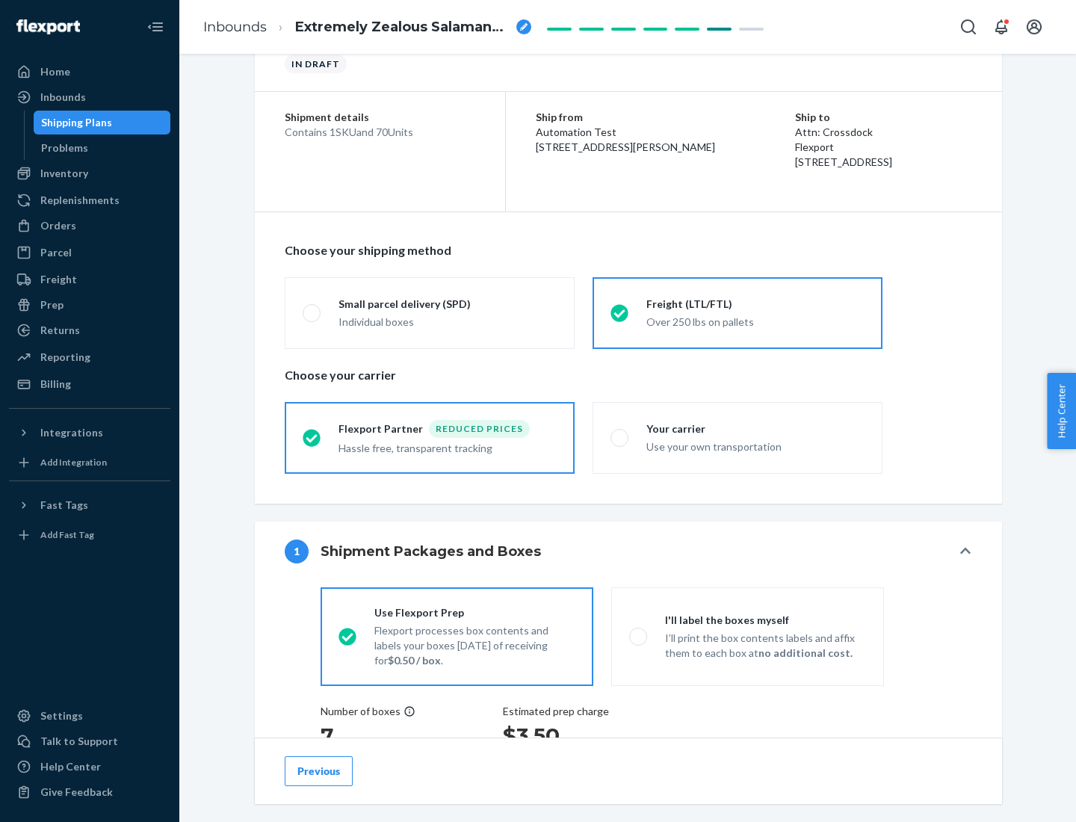
click at [737, 437] on div "Use your own transportation" at bounding box center [755, 445] width 218 height 18
click at [620, 437] on input "Your carrier Use your own transportation" at bounding box center [615, 438] width 10 height 10
radio input "true"
radio input "false"
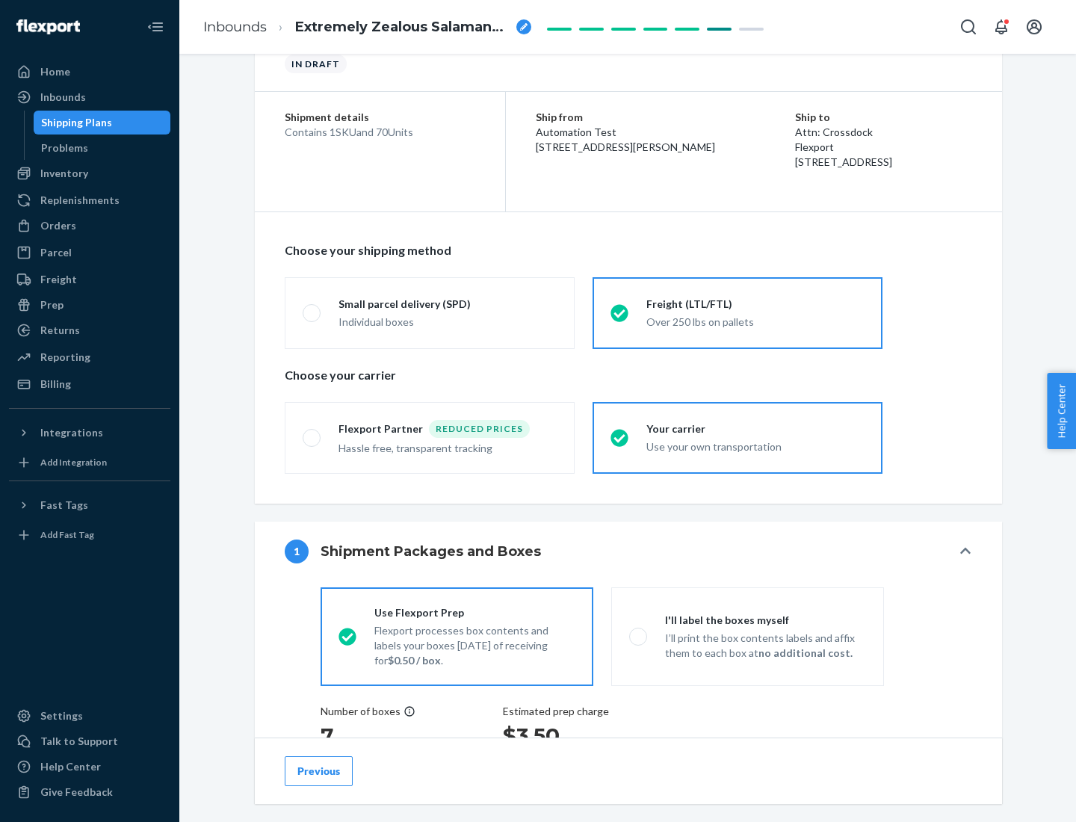
scroll to position [282, 0]
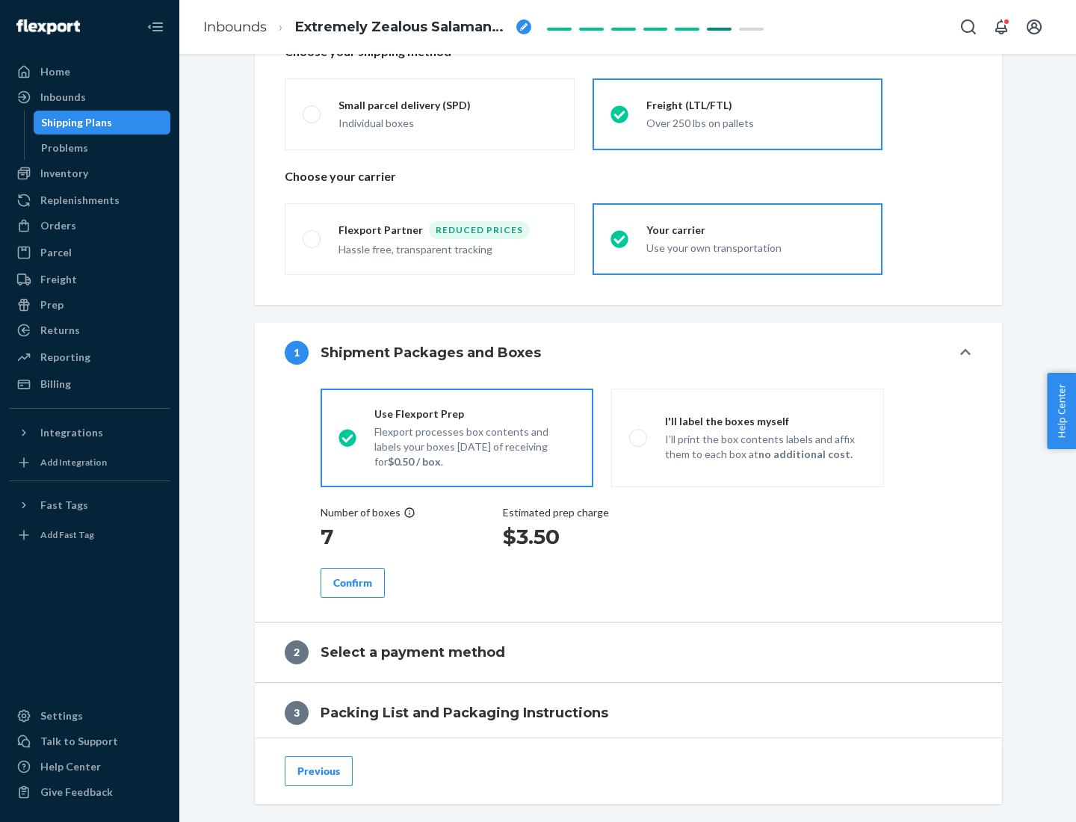
click at [747, 437] on p "I’ll print the box contents labels and affix them to each box at no additional …" at bounding box center [765, 447] width 201 height 30
click at [639, 437] on input "I'll label the boxes myself I’ll print the box contents labels and affix them t…" at bounding box center [634, 438] width 10 height 10
radio input "true"
radio input "false"
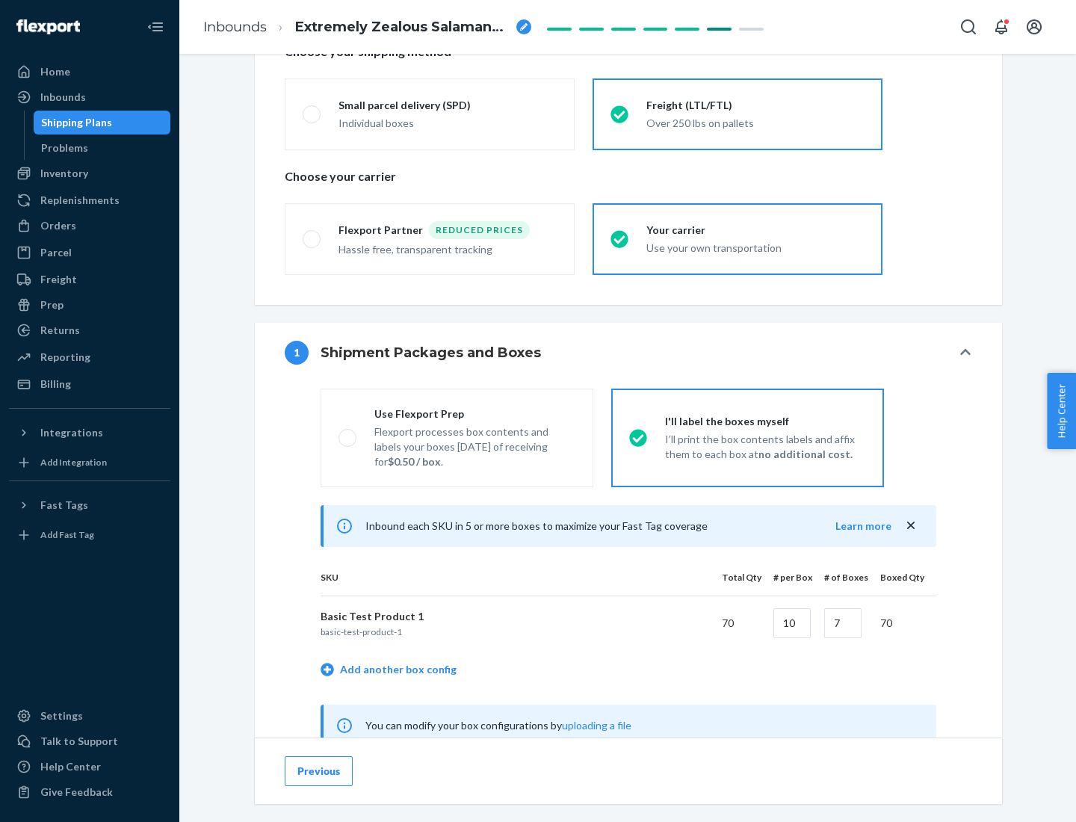
scroll to position [467, 0]
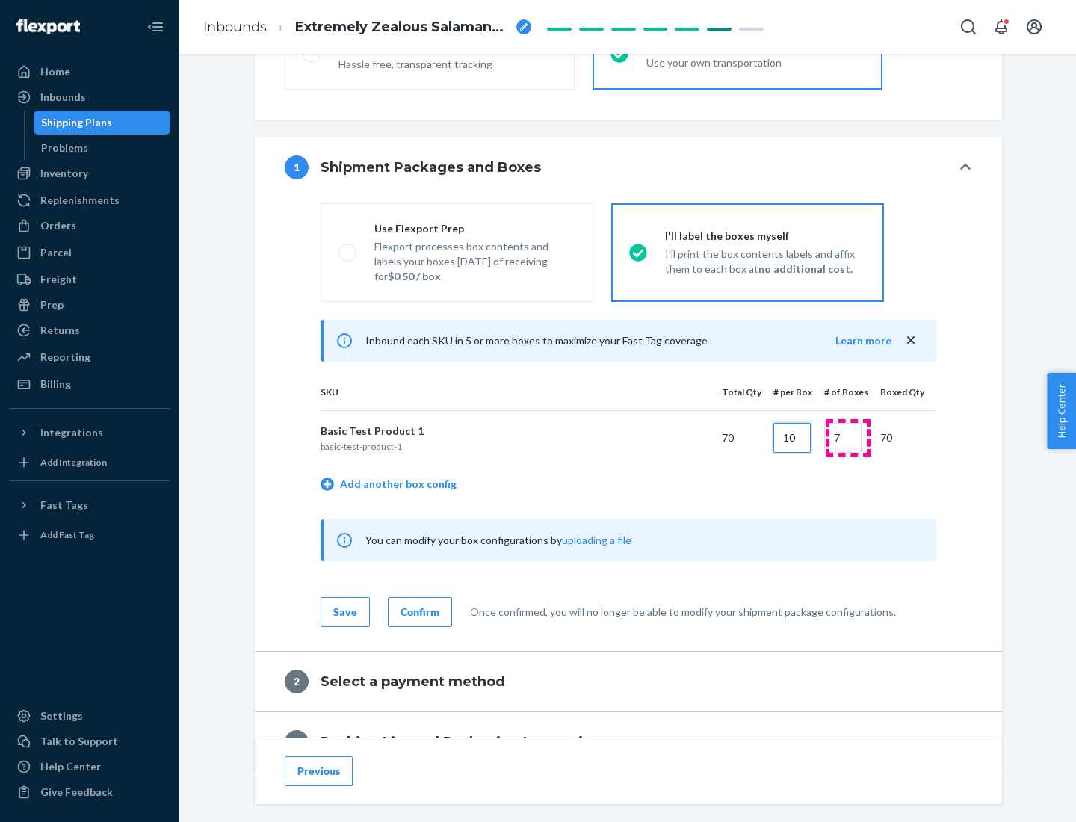
type input "10"
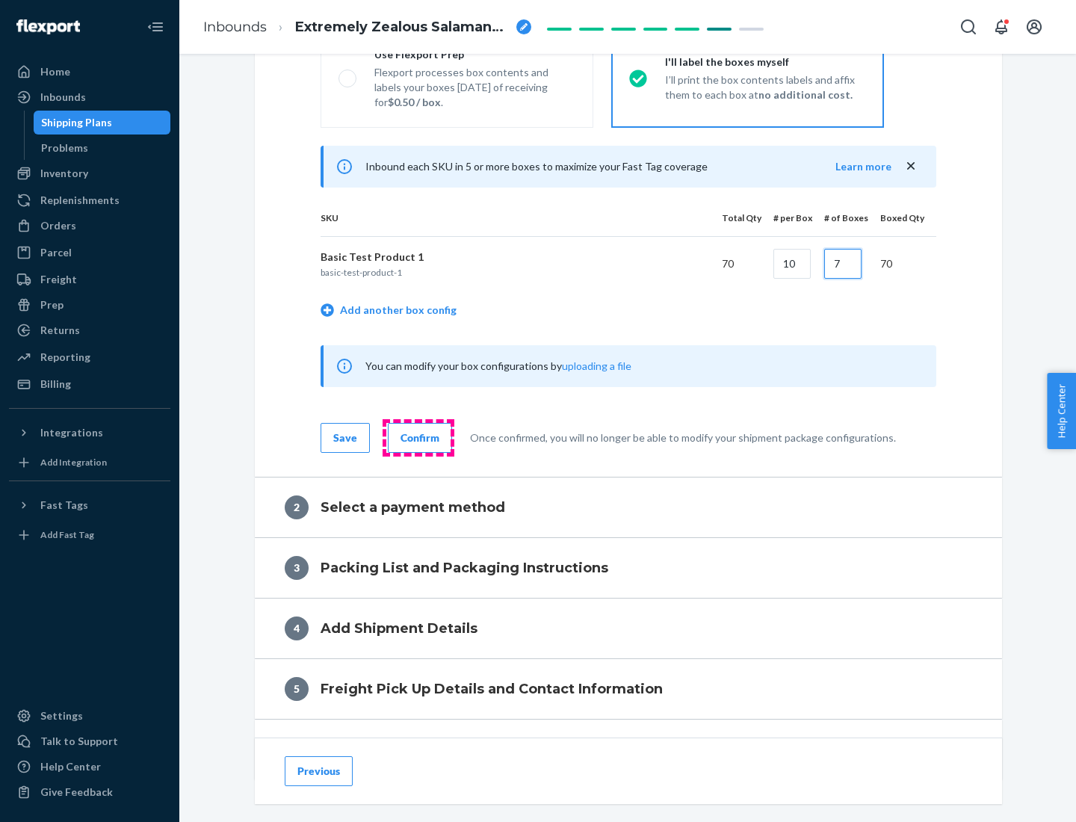
type input "7"
click at [418, 437] on div "Confirm" at bounding box center [419, 437] width 39 height 15
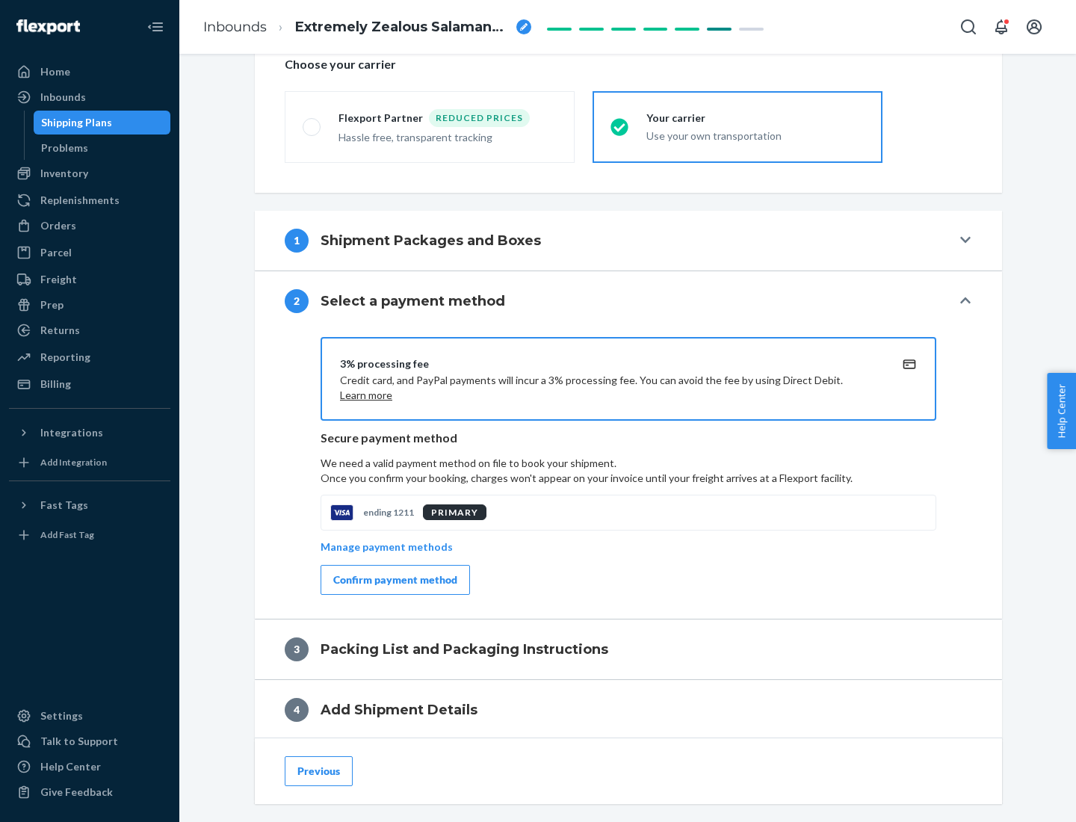
scroll to position [536, 0]
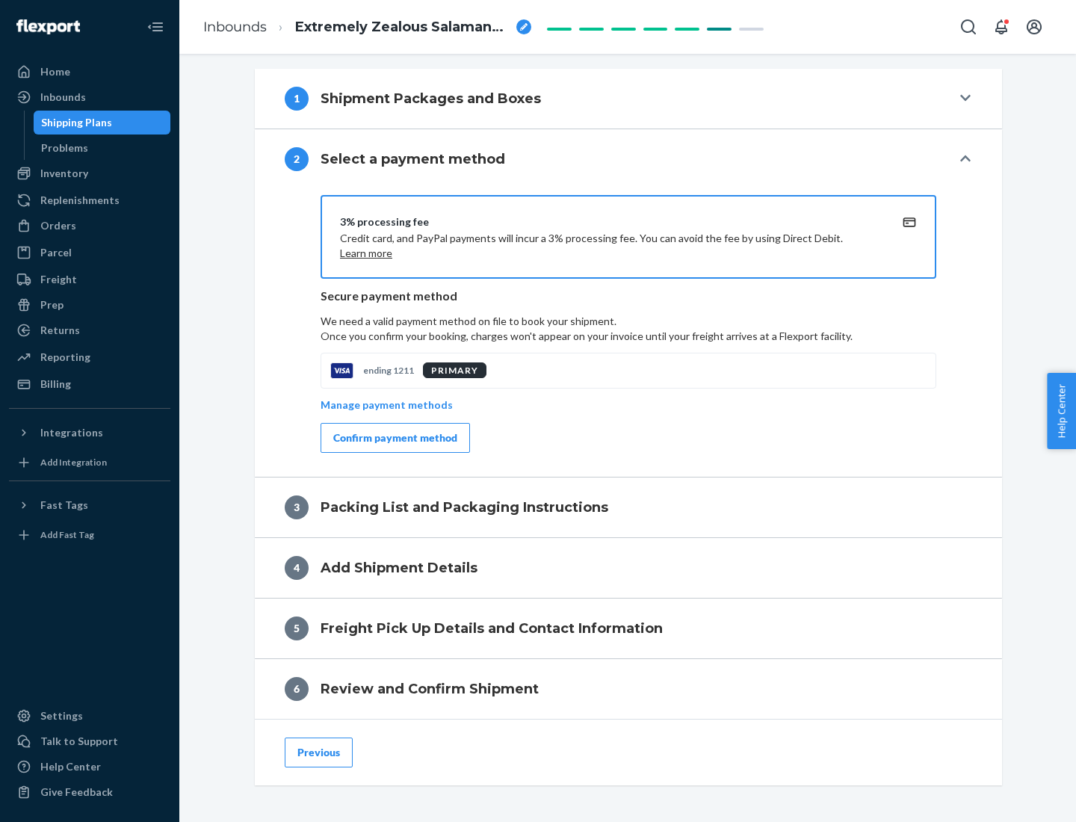
click at [394, 438] on div "Confirm payment method" at bounding box center [395, 437] width 124 height 15
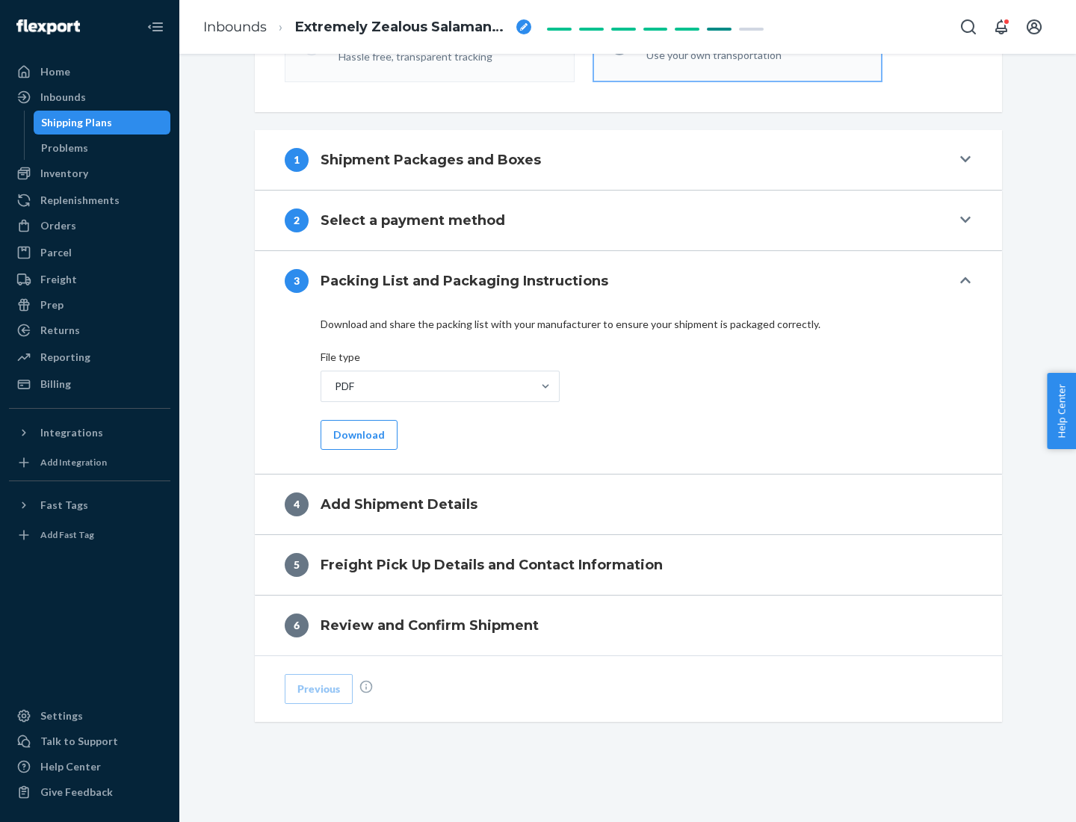
scroll to position [471, 0]
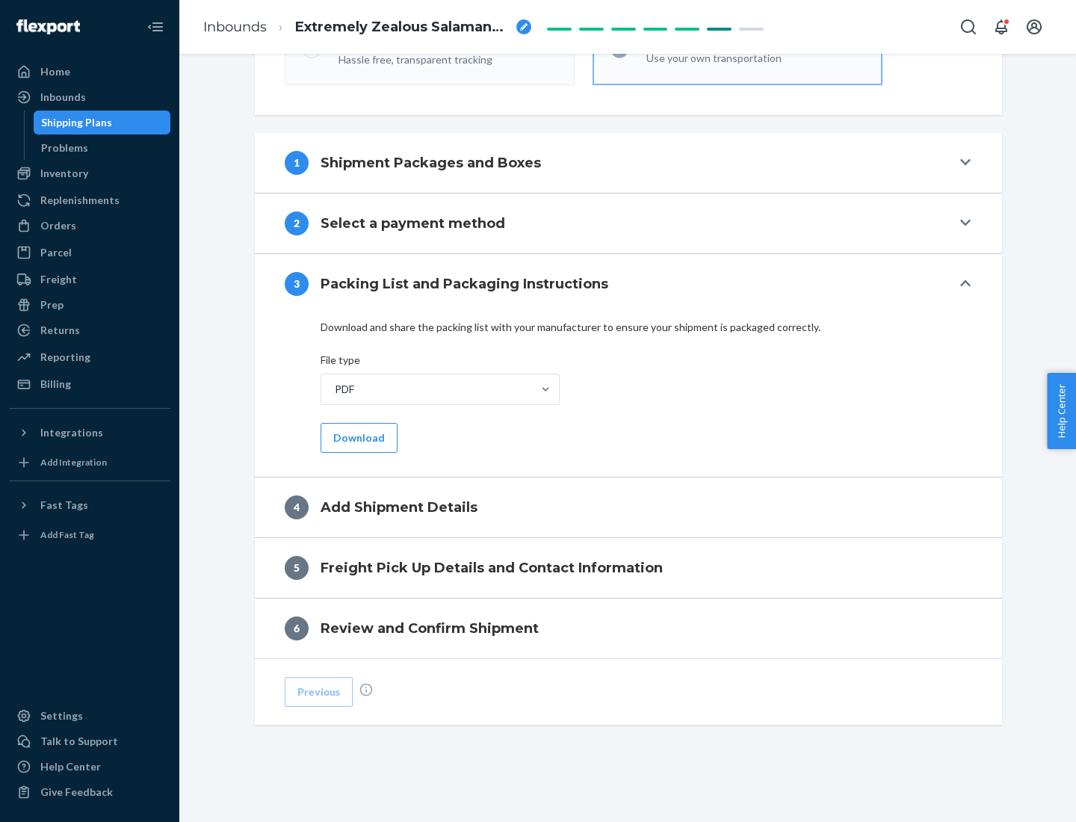
click at [357, 437] on button "Download" at bounding box center [359, 438] width 77 height 30
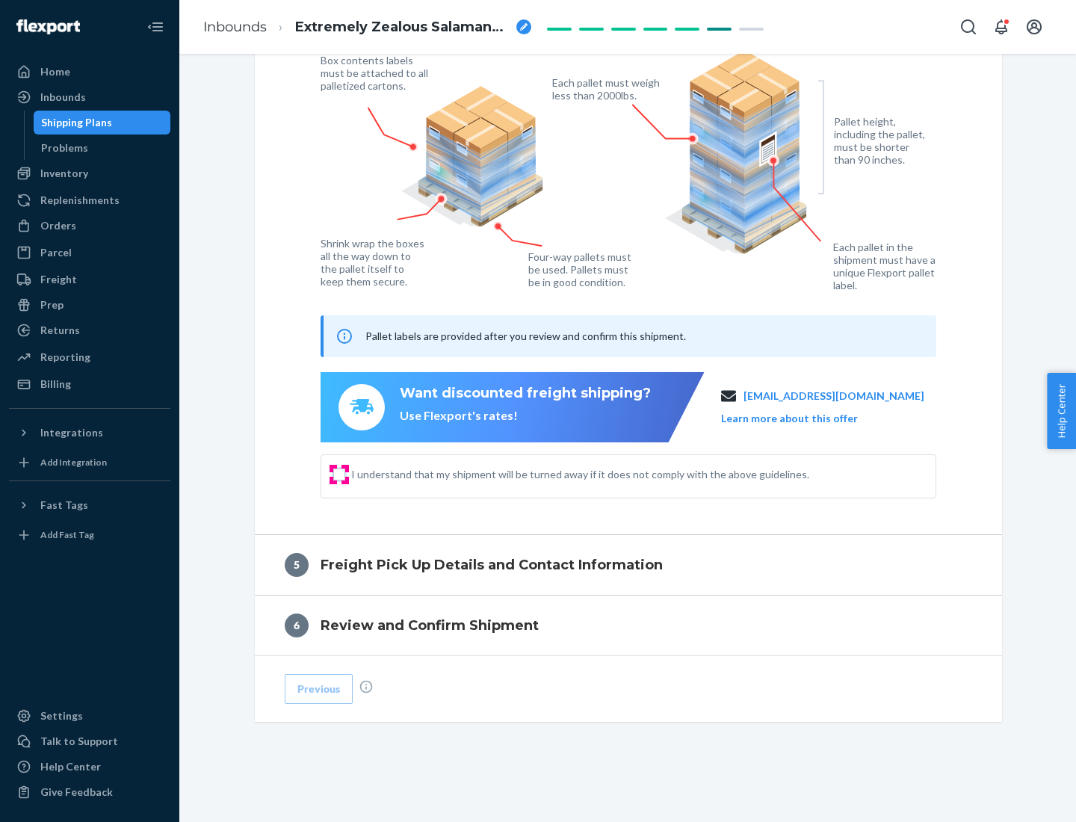
click at [339, 474] on input "I understand that my shipment will be turned away if it does not comply with th…" at bounding box center [339, 474] width 12 height 12
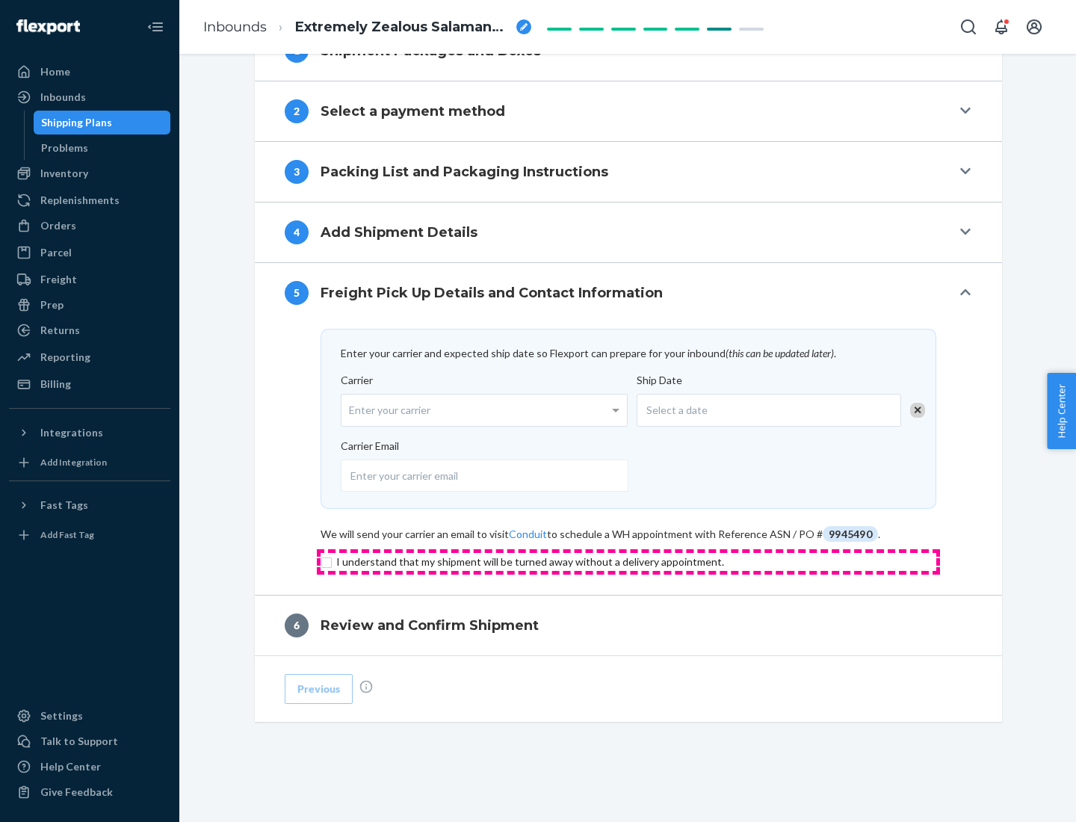
click at [628, 561] on input "checkbox" at bounding box center [629, 562] width 616 height 18
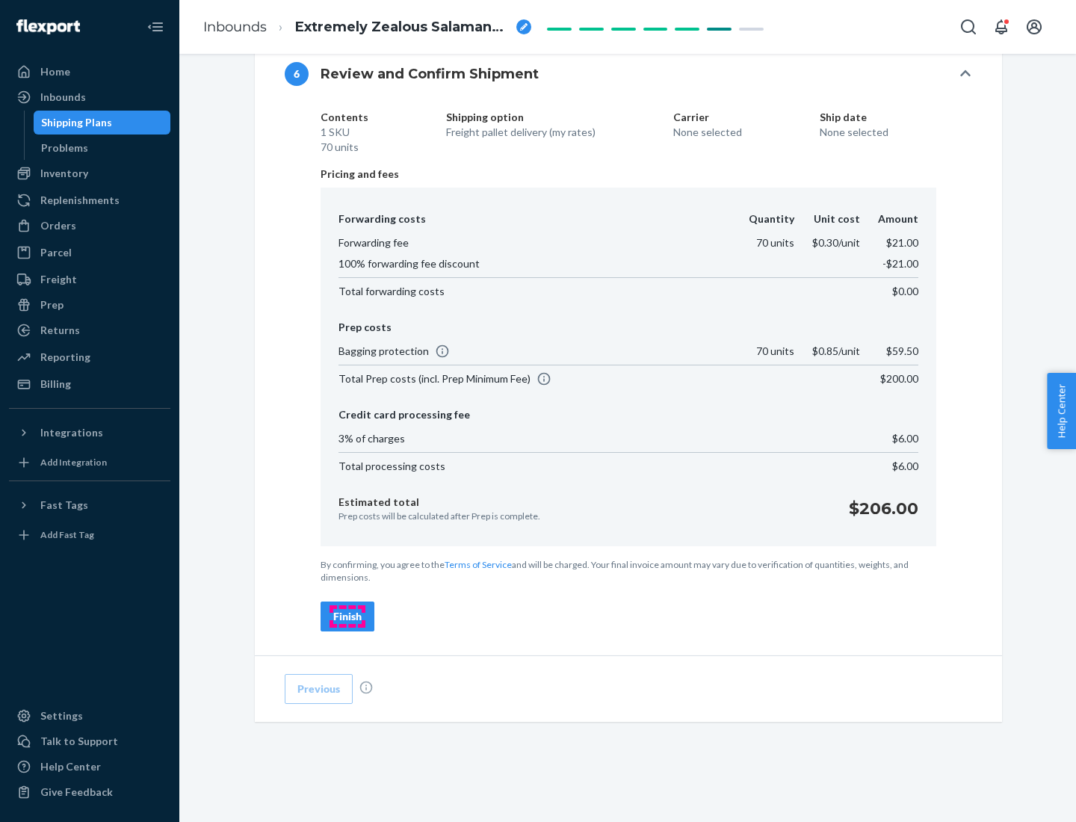
click at [347, 616] on div "Finish" at bounding box center [347, 616] width 28 height 15
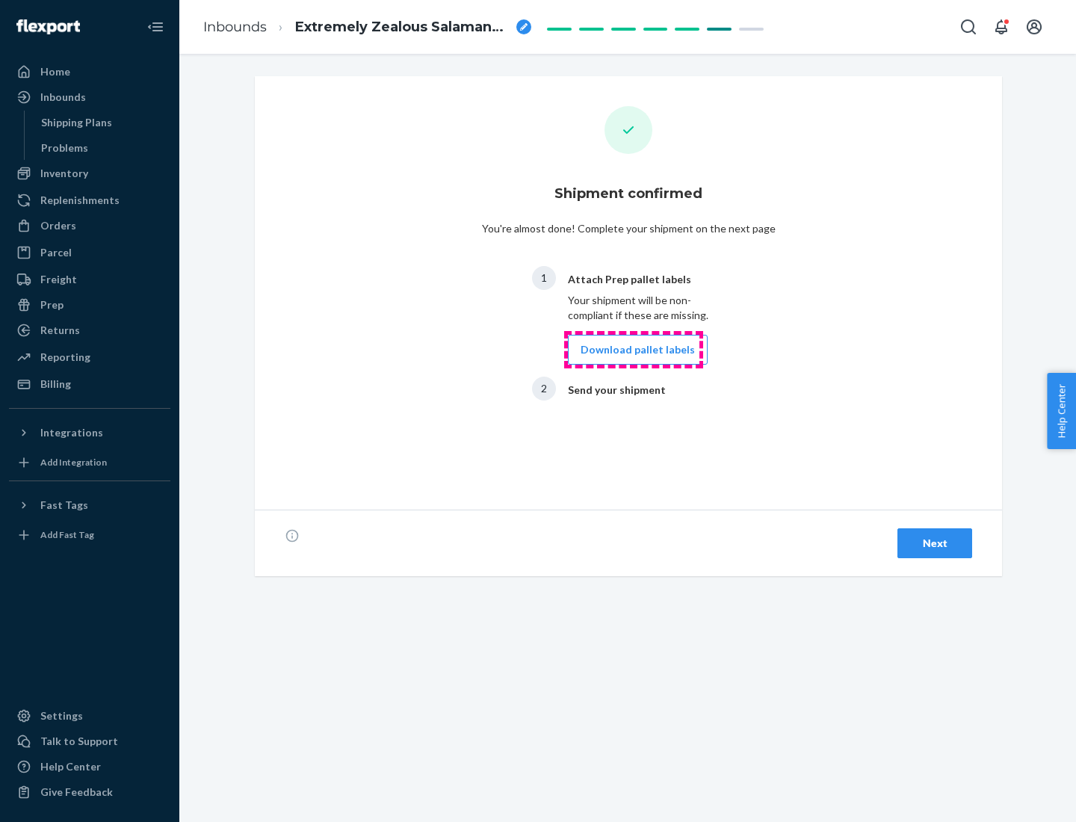
click at [634, 350] on button "Download pallet labels" at bounding box center [638, 350] width 140 height 30
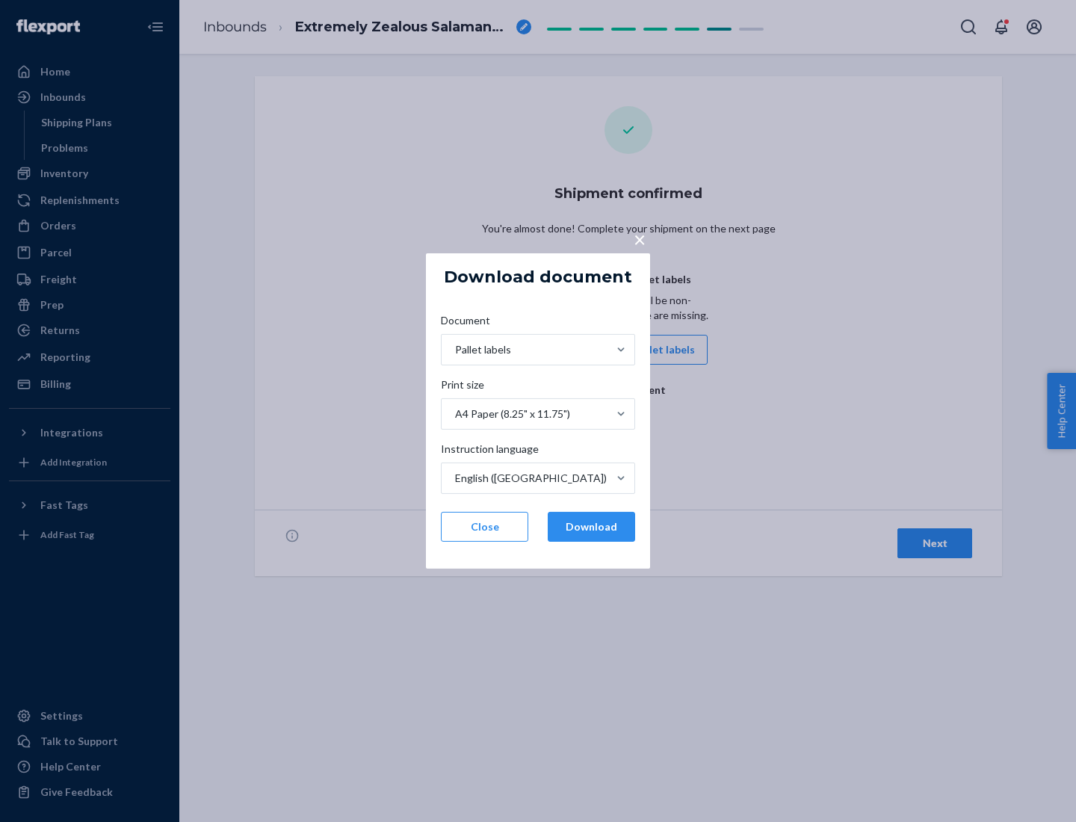
click at [591, 527] on button "Download" at bounding box center [591, 527] width 87 height 30
